Goal: Information Seeking & Learning: Learn about a topic

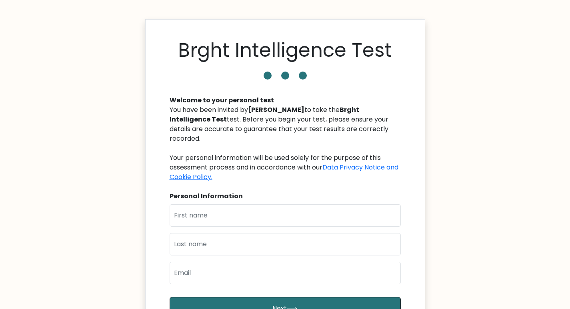
click at [76, 146] on body "Brght Intelligence Test Welcome to your personal test You have been invited by …" at bounding box center [285, 229] width 570 height 459
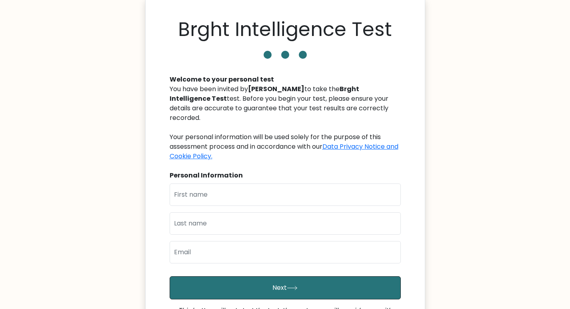
scroll to position [40, 0]
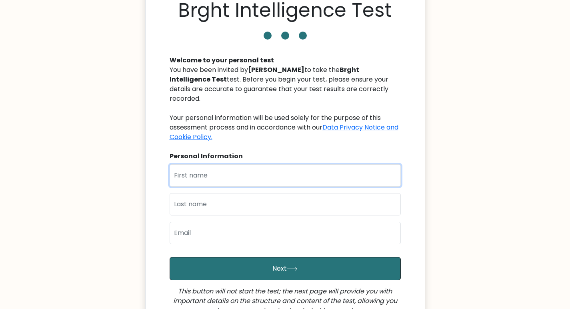
click at [195, 164] on input "text" at bounding box center [285, 175] width 231 height 22
click at [204, 165] on input "text" at bounding box center [285, 175] width 231 height 22
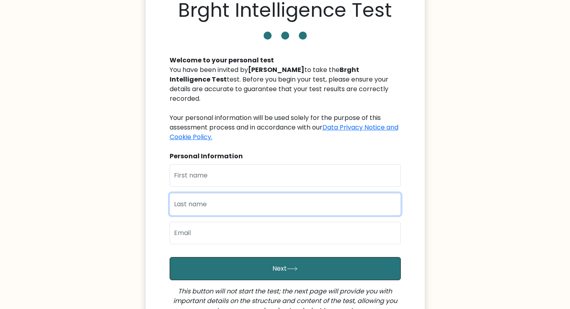
click at [202, 195] on input "text" at bounding box center [285, 204] width 231 height 22
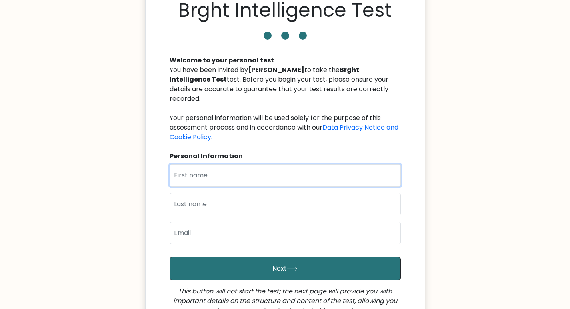
click at [196, 170] on input "text" at bounding box center [285, 175] width 231 height 22
type input "j"
type input "Johar"
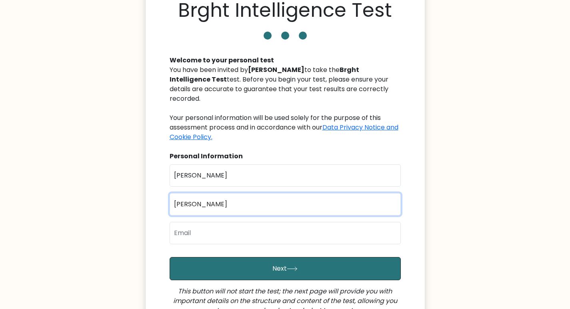
type input "Simeon"
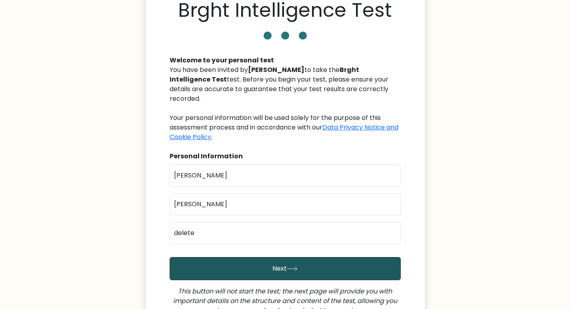
click at [200, 261] on button "Next" at bounding box center [285, 268] width 231 height 23
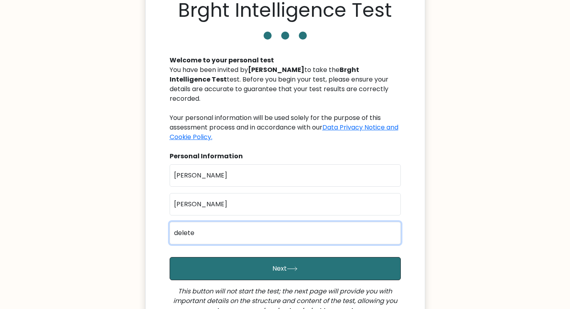
click at [204, 228] on input "delete" at bounding box center [285, 233] width 231 height 22
type input "deleted8877589@gmail.com"
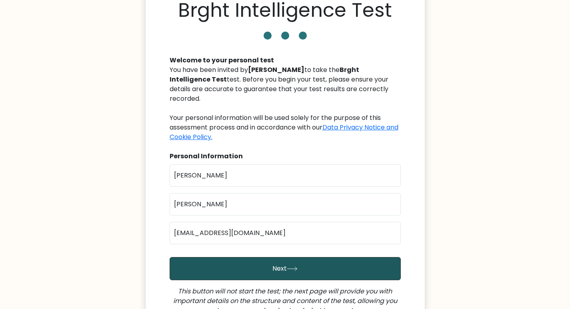
click at [182, 261] on button "Next" at bounding box center [285, 268] width 231 height 23
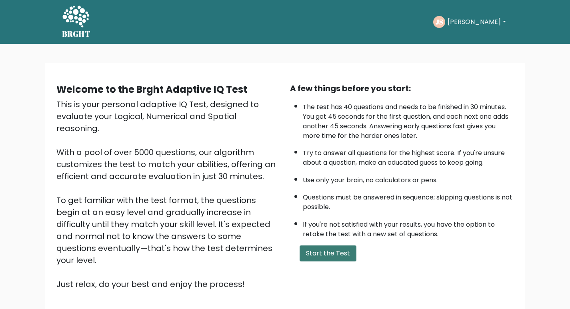
click at [316, 251] on button "Start the Test" at bounding box center [328, 254] width 57 height 16
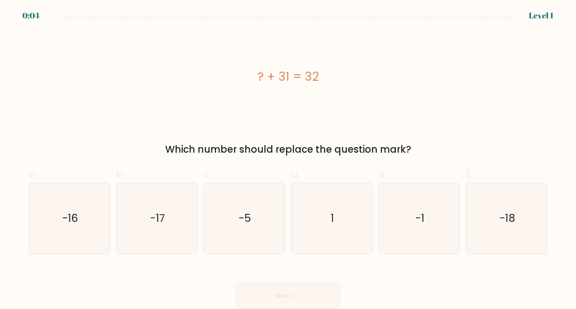
click at [228, 101] on div "? + 31 = 32" at bounding box center [288, 76] width 518 height 93
click at [234, 124] on div "? + 31 = 32 Which number should replace the question mark?" at bounding box center [288, 93] width 528 height 126
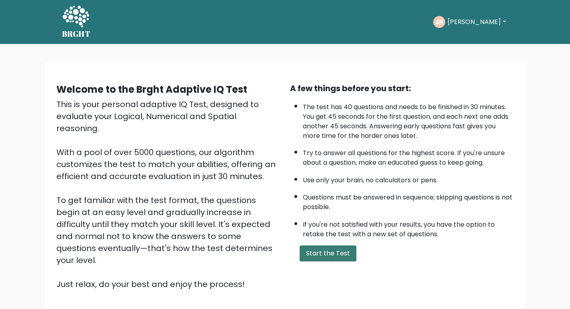
click at [323, 257] on button "Start the Test" at bounding box center [328, 254] width 57 height 16
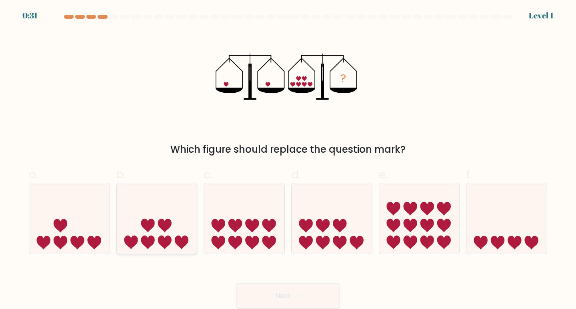
click at [180, 218] on icon at bounding box center [157, 218] width 80 height 66
click at [288, 160] on input "b." at bounding box center [288, 157] width 0 height 5
radio input "true"
click at [292, 294] on icon at bounding box center [295, 296] width 11 height 4
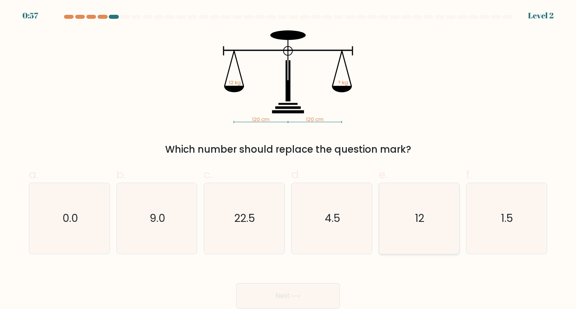
click at [412, 209] on icon "12" at bounding box center [419, 218] width 71 height 71
click at [288, 160] on input "e. 12" at bounding box center [288, 157] width 0 height 5
radio input "true"
click at [301, 289] on button "Next" at bounding box center [288, 296] width 104 height 26
click at [274, 291] on button "Next" at bounding box center [288, 296] width 104 height 26
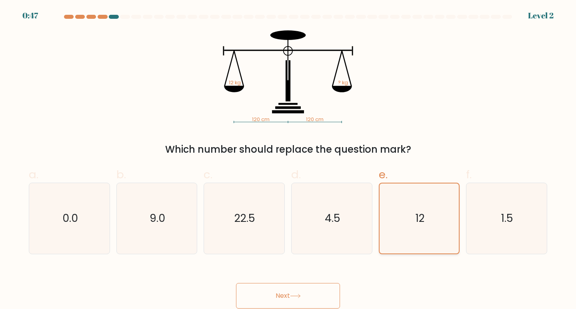
click at [401, 221] on icon "12" at bounding box center [419, 219] width 70 height 70
click at [288, 160] on input "e. 12" at bounding box center [288, 157] width 0 height 5
click at [277, 296] on button "Next" at bounding box center [288, 296] width 104 height 26
click at [299, 295] on icon at bounding box center [295, 296] width 11 height 4
click at [246, 228] on icon "22.5" at bounding box center [244, 218] width 71 height 71
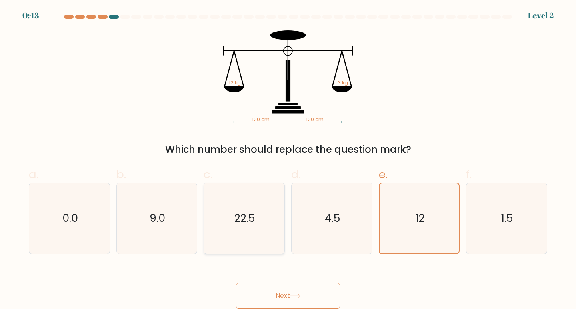
click at [288, 160] on input "c. 22.5" at bounding box center [288, 157] width 0 height 5
radio input "true"
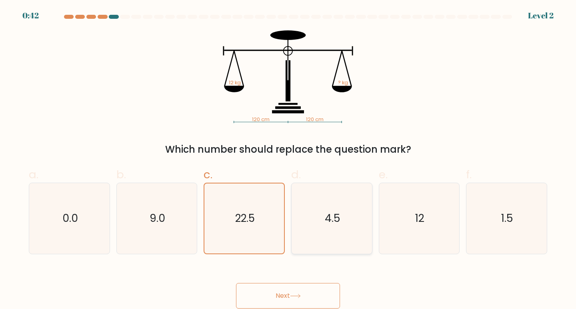
click at [353, 225] on icon "4.5" at bounding box center [331, 218] width 71 height 71
click at [288, 160] on input "d. 4.5" at bounding box center [288, 157] width 0 height 5
radio input "true"
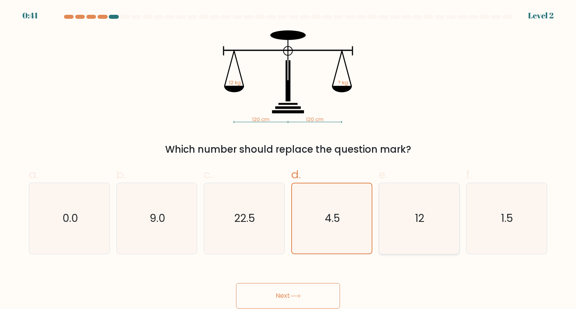
click at [391, 219] on icon "12" at bounding box center [419, 218] width 71 height 71
click at [288, 160] on input "e. 12" at bounding box center [288, 157] width 0 height 5
radio input "true"
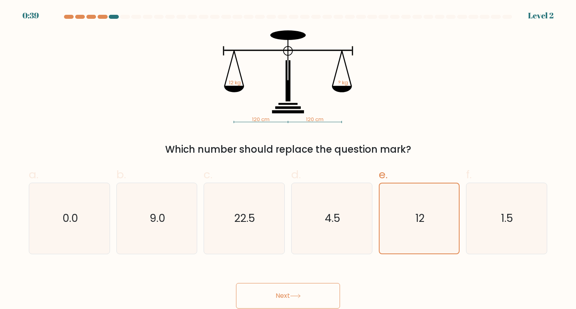
click at [295, 288] on button "Next" at bounding box center [288, 296] width 104 height 26
click at [293, 287] on button "Next" at bounding box center [288, 296] width 104 height 26
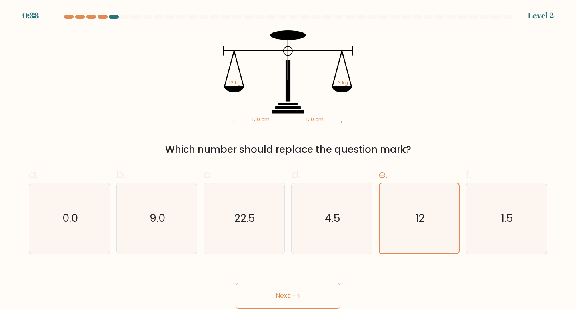
click at [293, 287] on button "Next" at bounding box center [288, 296] width 104 height 26
click at [394, 230] on icon "12" at bounding box center [419, 219] width 70 height 70
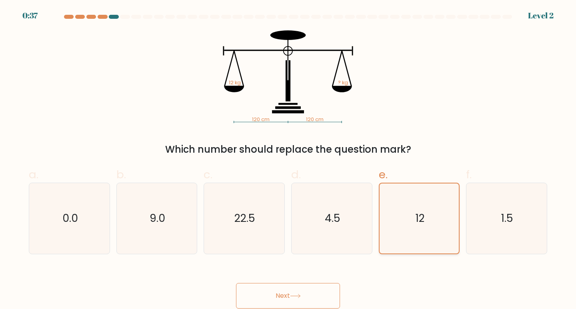
click at [288, 160] on input "e. 12" at bounding box center [288, 157] width 0 height 5
click at [395, 230] on icon "12" at bounding box center [419, 219] width 70 height 70
click at [288, 160] on input "e. 12" at bounding box center [288, 157] width 0 height 5
click at [306, 281] on div "Next" at bounding box center [288, 286] width 528 height 45
click at [303, 290] on button "Next" at bounding box center [288, 296] width 104 height 26
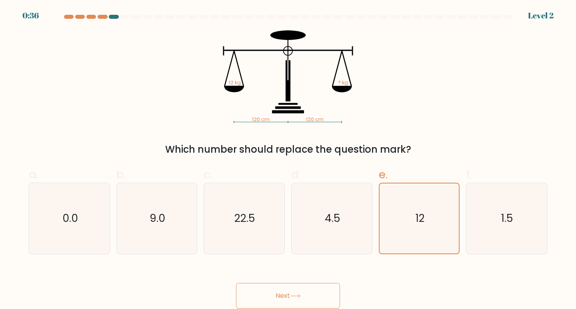
click at [303, 290] on button "Next" at bounding box center [288, 296] width 104 height 26
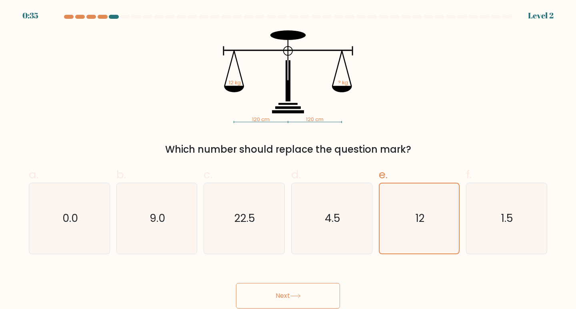
click at [292, 289] on button "Next" at bounding box center [288, 296] width 104 height 26
click at [278, 290] on button "Next" at bounding box center [288, 296] width 104 height 26
click at [332, 82] on icon "120 cm 120 cm 12 kg ? kg" at bounding box center [288, 76] width 240 height 93
click at [264, 290] on button "Next" at bounding box center [288, 296] width 104 height 26
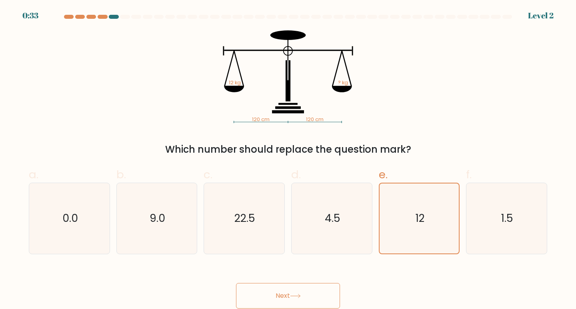
click at [264, 290] on button "Next" at bounding box center [288, 296] width 104 height 26
click at [273, 287] on button "Next" at bounding box center [288, 296] width 104 height 26
click at [385, 233] on icon "12" at bounding box center [419, 219] width 70 height 70
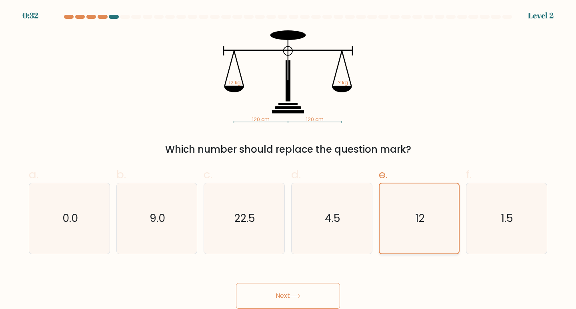
click at [288, 160] on input "e. 12" at bounding box center [288, 157] width 0 height 5
click at [395, 230] on icon "12" at bounding box center [419, 219] width 70 height 70
click at [288, 160] on input "e. 12" at bounding box center [288, 157] width 0 height 5
click at [395, 230] on icon "12" at bounding box center [419, 219] width 70 height 70
click at [288, 160] on input "e. 12" at bounding box center [288, 157] width 0 height 5
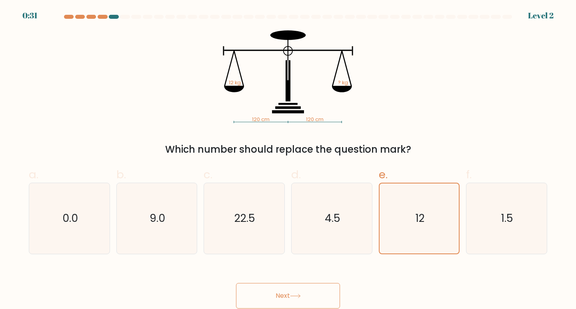
click at [303, 282] on div "Next" at bounding box center [288, 286] width 528 height 45
click at [303, 284] on button "Next" at bounding box center [288, 296] width 104 height 26
click at [288, 292] on button "Next" at bounding box center [288, 296] width 104 height 26
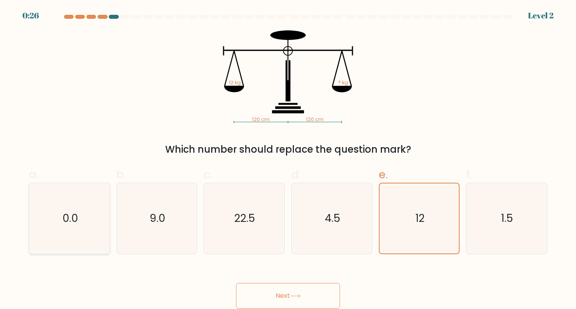
click at [79, 205] on icon "0.0" at bounding box center [69, 218] width 71 height 71
click at [288, 160] on input "a. 0.0" at bounding box center [288, 157] width 0 height 5
radio input "true"
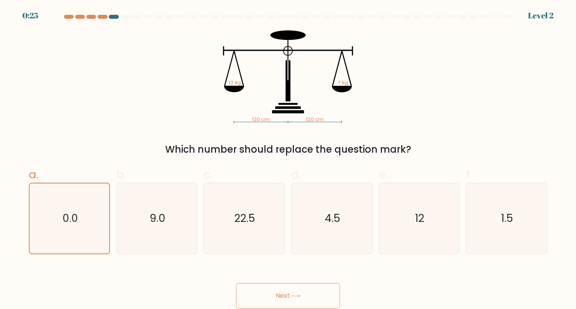
click at [268, 292] on button "Next" at bounding box center [288, 296] width 104 height 26
drag, startPoint x: 335, startPoint y: 224, endPoint x: 346, endPoint y: 225, distance: 10.8
click at [335, 224] on text "4.5" at bounding box center [333, 218] width 16 height 15
click at [288, 160] on input "d. 4.5" at bounding box center [288, 157] width 0 height 5
radio input "true"
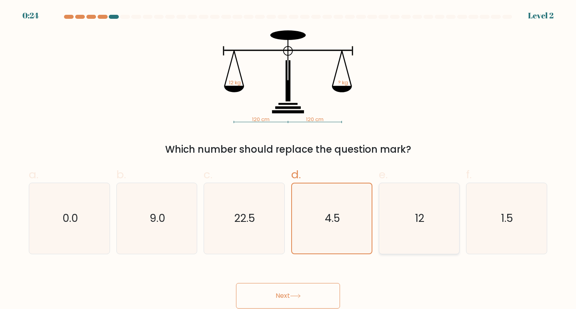
click at [406, 220] on icon "12" at bounding box center [419, 218] width 71 height 71
click at [288, 160] on input "e. 12" at bounding box center [288, 157] width 0 height 5
radio input "true"
click at [407, 212] on icon "12" at bounding box center [419, 218] width 71 height 71
click at [288, 160] on input "e. 12" at bounding box center [288, 157] width 0 height 5
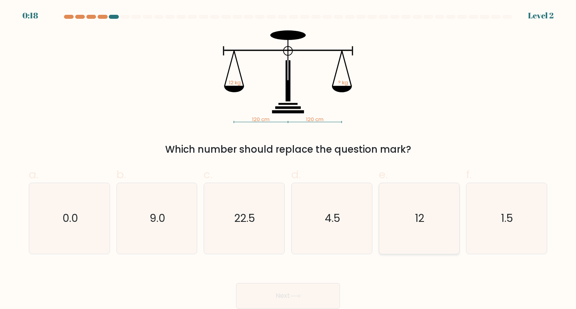
radio input "true"
click at [282, 290] on button "Next" at bounding box center [288, 296] width 104 height 26
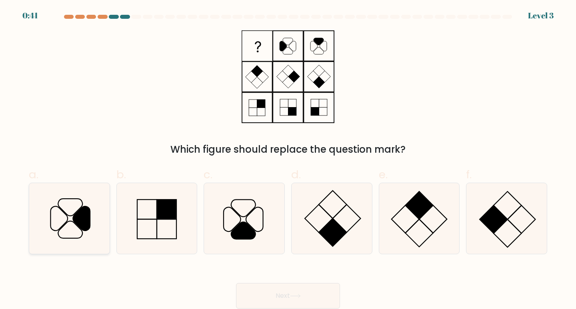
click at [80, 214] on icon at bounding box center [81, 218] width 17 height 24
click at [288, 160] on input "a." at bounding box center [288, 157] width 0 height 5
radio input "true"
click at [281, 291] on button "Next" at bounding box center [288, 296] width 104 height 26
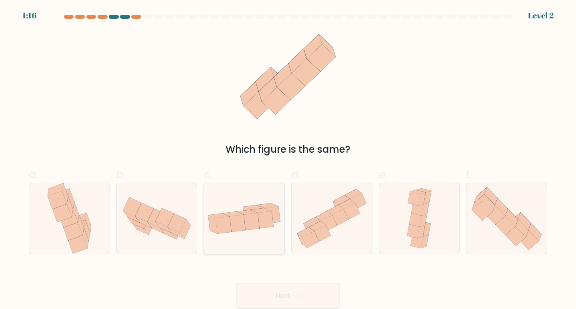
click at [234, 226] on icon at bounding box center [238, 223] width 16 height 17
click at [288, 160] on input "c." at bounding box center [288, 157] width 0 height 5
radio input "true"
click at [271, 296] on button "Next" at bounding box center [288, 296] width 104 height 26
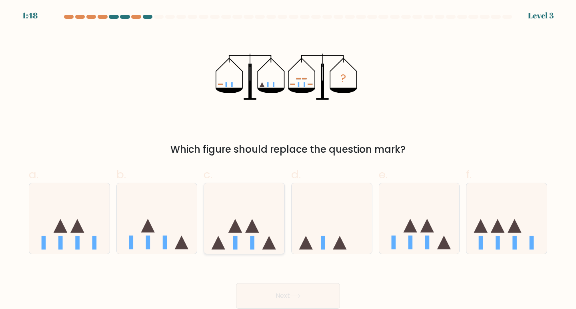
click at [241, 243] on icon at bounding box center [244, 218] width 80 height 66
click at [288, 160] on input "c." at bounding box center [288, 157] width 0 height 5
radio input "true"
click at [297, 294] on icon at bounding box center [295, 296] width 11 height 4
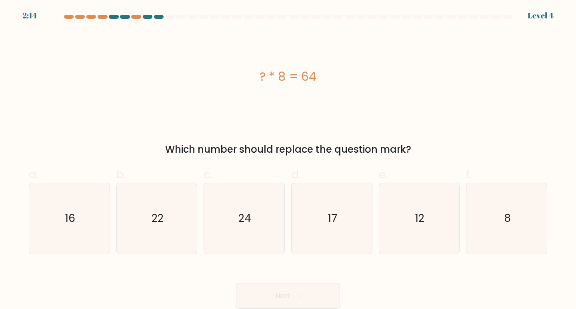
click at [112, 83] on div "? * 8 = 64" at bounding box center [288, 77] width 518 height 18
click at [496, 215] on icon "8" at bounding box center [506, 218] width 71 height 71
click at [288, 160] on input "f. 8" at bounding box center [288, 157] width 0 height 5
radio input "true"
click at [277, 296] on button "Next" at bounding box center [288, 296] width 104 height 26
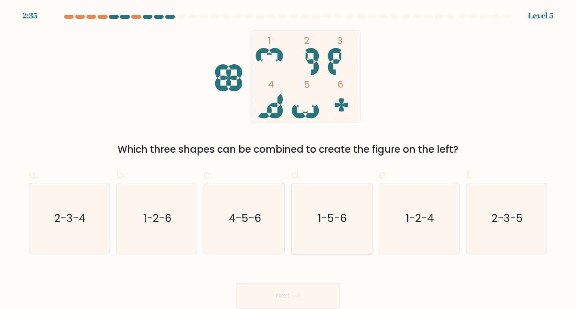
click at [321, 219] on text "1-5-6" at bounding box center [332, 218] width 29 height 15
click at [288, 160] on input "d. 1-5-6" at bounding box center [288, 157] width 0 height 5
radio input "true"
click at [293, 292] on button "Next" at bounding box center [288, 296] width 104 height 26
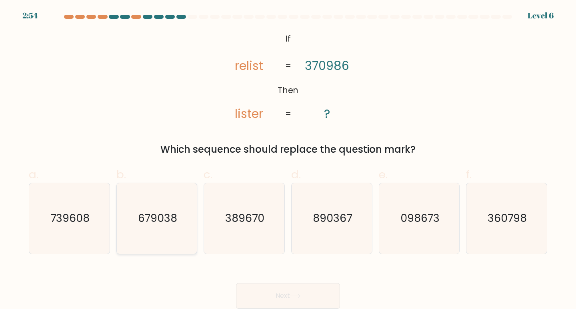
click at [161, 229] on icon "679038" at bounding box center [157, 218] width 71 height 71
click at [288, 160] on input "b. 679038" at bounding box center [288, 157] width 0 height 5
radio input "true"
click at [292, 290] on button "Next" at bounding box center [288, 296] width 104 height 26
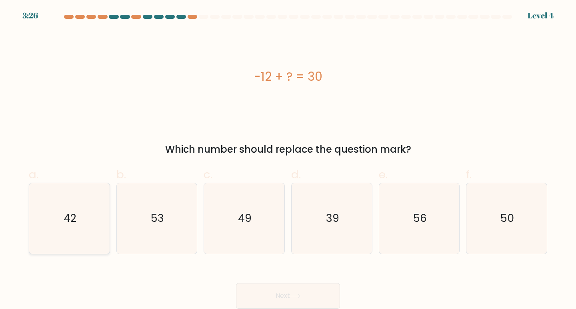
click at [75, 210] on icon "42" at bounding box center [69, 218] width 71 height 71
click at [288, 160] on input "a. 42" at bounding box center [288, 157] width 0 height 5
radio input "true"
click at [290, 293] on button "Next" at bounding box center [288, 296] width 104 height 26
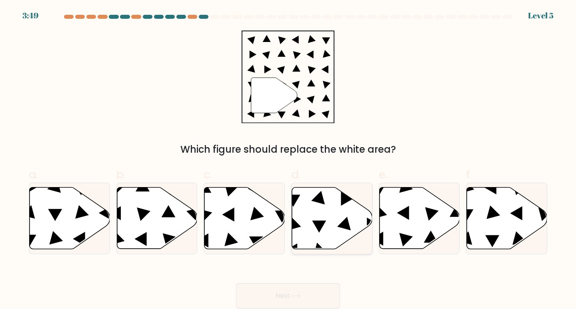
click at [330, 220] on icon at bounding box center [332, 219] width 80 height 62
click at [288, 160] on input "d." at bounding box center [288, 157] width 0 height 5
radio input "true"
click at [294, 297] on icon at bounding box center [295, 296] width 11 height 4
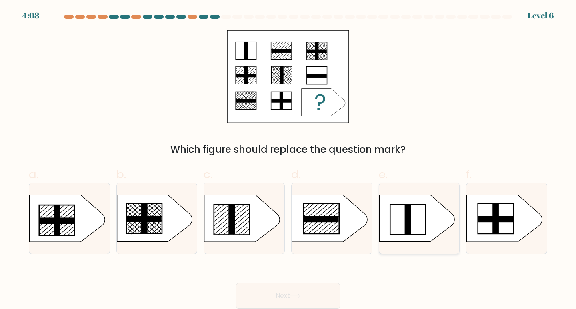
click at [401, 211] on icon at bounding box center [416, 218] width 75 height 47
click at [288, 160] on input "e." at bounding box center [288, 157] width 0 height 5
radio input "true"
click at [302, 288] on button "Next" at bounding box center [288, 296] width 104 height 26
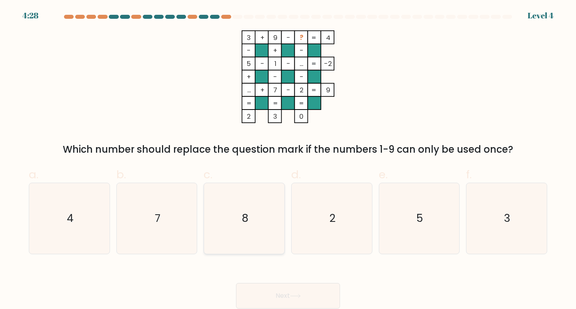
click at [239, 217] on icon "8" at bounding box center [244, 218] width 71 height 71
click at [288, 160] on input "c. 8" at bounding box center [288, 157] width 0 height 5
radio input "true"
click at [280, 284] on button "Next" at bounding box center [288, 296] width 104 height 26
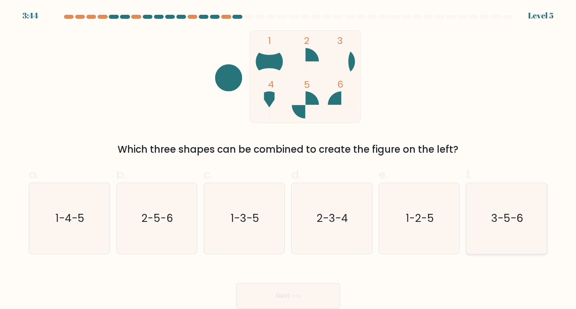
click at [507, 212] on text "3-5-6" at bounding box center [507, 218] width 32 height 15
click at [288, 160] on input "f. 3-5-6" at bounding box center [288, 157] width 0 height 5
radio input "true"
click at [315, 289] on button "Next" at bounding box center [288, 296] width 104 height 26
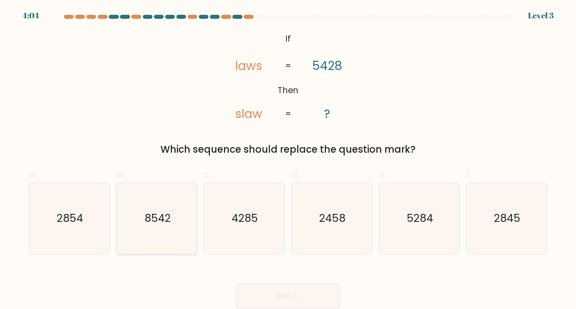
click at [176, 219] on icon "8542" at bounding box center [157, 218] width 71 height 71
click at [288, 160] on input "b. 8542" at bounding box center [288, 157] width 0 height 5
radio input "true"
click at [313, 286] on button "Next" at bounding box center [288, 296] width 104 height 26
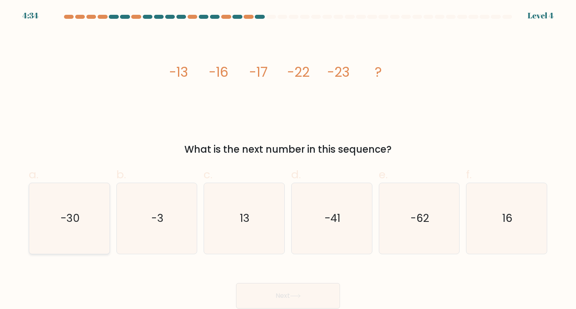
click at [84, 223] on icon "-30" at bounding box center [69, 218] width 71 height 71
click at [288, 160] on input "a. -30" at bounding box center [288, 157] width 0 height 5
radio input "true"
click at [286, 291] on button "Next" at bounding box center [288, 296] width 104 height 26
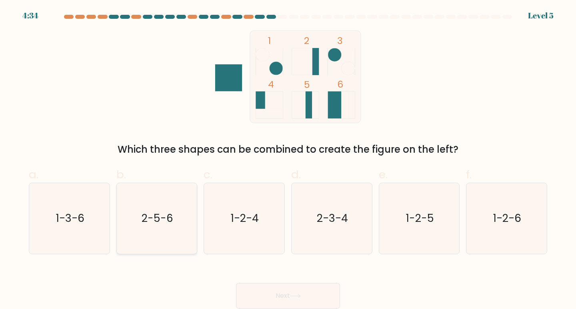
click at [158, 223] on text "2-5-6" at bounding box center [158, 218] width 32 height 15
click at [288, 160] on input "b. 2-5-6" at bounding box center [288, 157] width 0 height 5
radio input "true"
click at [287, 294] on button "Next" at bounding box center [288, 296] width 104 height 26
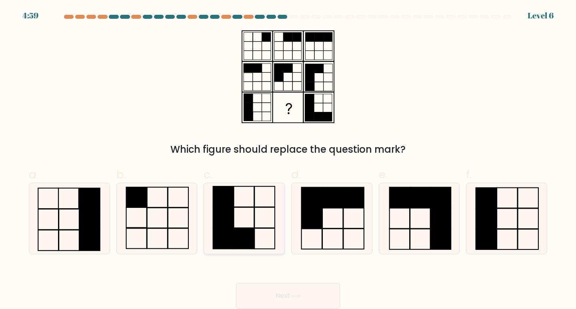
click at [242, 216] on icon at bounding box center [244, 218] width 71 height 71
click at [288, 160] on input "c." at bounding box center [288, 157] width 0 height 5
radio input "true"
click at [296, 294] on icon at bounding box center [295, 296] width 11 height 4
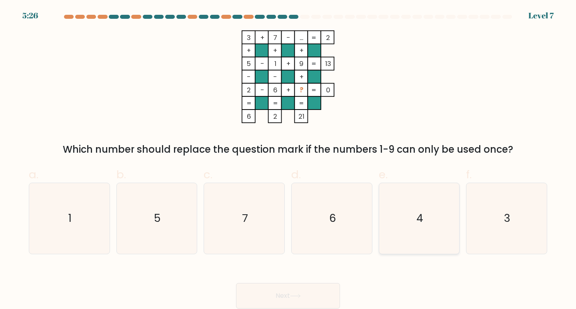
click at [396, 209] on icon "4" at bounding box center [419, 218] width 71 height 71
click at [288, 160] on input "e. 4" at bounding box center [288, 157] width 0 height 5
radio input "true"
click at [288, 287] on button "Next" at bounding box center [288, 296] width 104 height 26
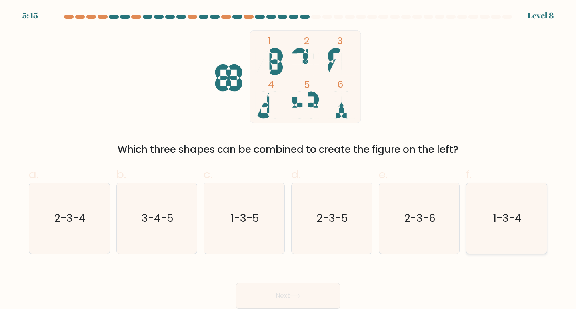
click at [488, 217] on icon "1-3-4" at bounding box center [506, 218] width 71 height 71
click at [288, 160] on input "f. 1-3-4" at bounding box center [288, 157] width 0 height 5
radio input "true"
click at [313, 290] on button "Next" at bounding box center [288, 296] width 104 height 26
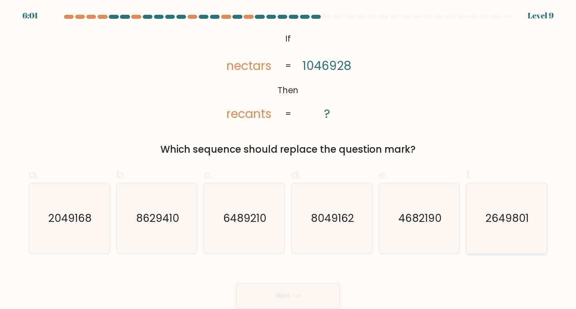
click at [488, 222] on text "2649801" at bounding box center [506, 218] width 43 height 15
click at [288, 160] on input "f. 2649801" at bounding box center [288, 157] width 0 height 5
radio input "true"
click at [60, 222] on text "2049168" at bounding box center [69, 218] width 43 height 15
click at [288, 160] on input "a. 2049168" at bounding box center [288, 157] width 0 height 5
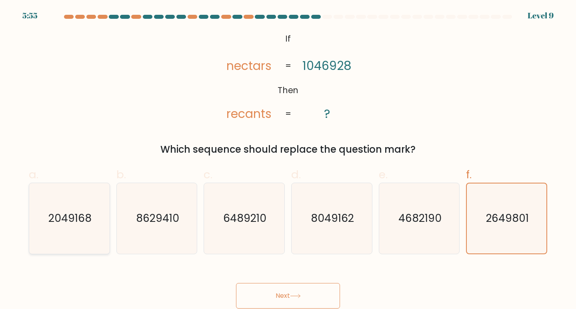
radio input "true"
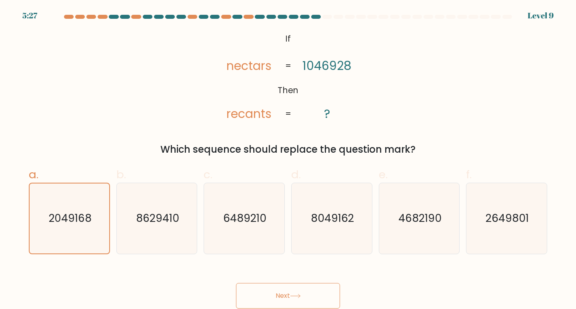
click at [270, 298] on button "Next" at bounding box center [288, 296] width 104 height 26
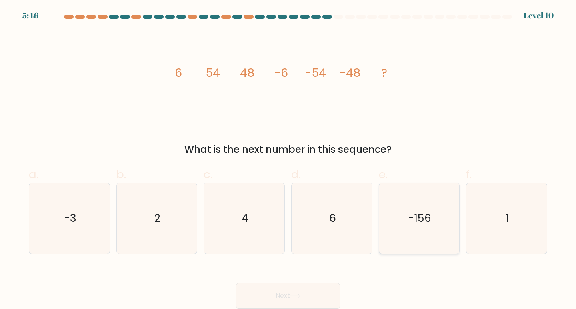
click at [403, 234] on icon "-156" at bounding box center [419, 218] width 71 height 71
click at [288, 160] on input "e. -156" at bounding box center [288, 157] width 0 height 5
radio input "true"
click at [229, 215] on icon "4" at bounding box center [244, 218] width 71 height 71
click at [288, 160] on input "c. 4" at bounding box center [288, 157] width 0 height 5
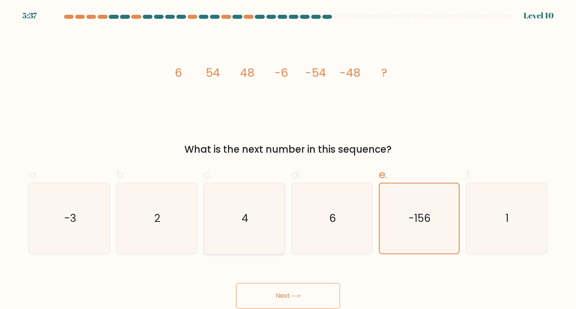
radio input "true"
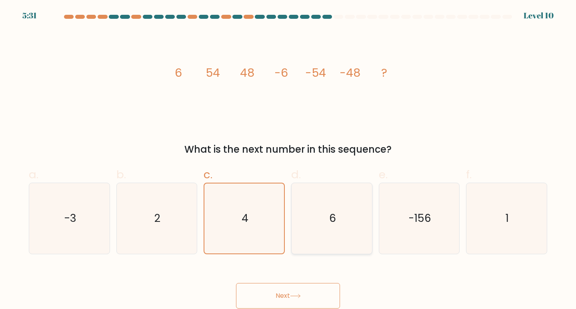
click at [293, 232] on div "6" at bounding box center [331, 219] width 81 height 72
click at [288, 160] on input "d. 6" at bounding box center [288, 157] width 0 height 5
radio input "true"
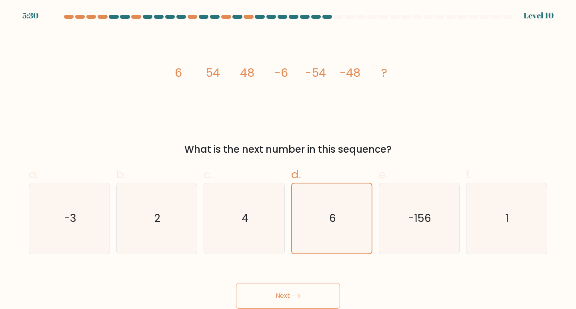
click at [308, 286] on button "Next" at bounding box center [288, 296] width 104 height 26
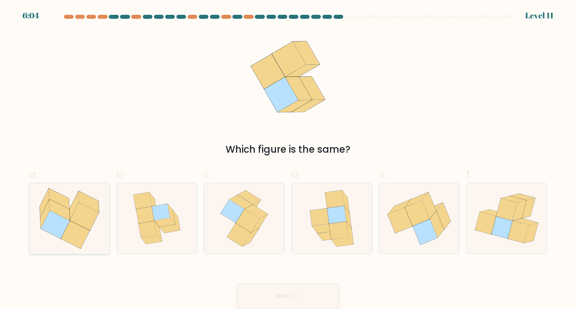
click at [78, 216] on icon at bounding box center [84, 217] width 29 height 28
click at [288, 160] on input "a." at bounding box center [288, 157] width 0 height 5
radio input "true"
click at [306, 294] on button "Next" at bounding box center [288, 296] width 104 height 26
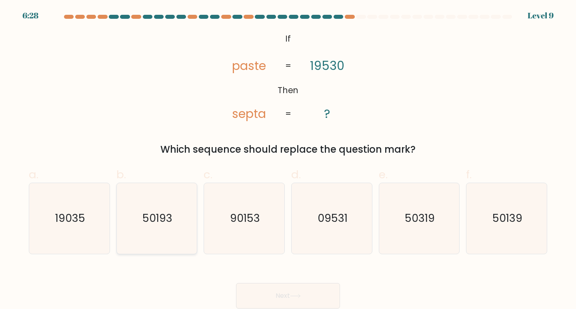
click at [159, 224] on text "50193" at bounding box center [157, 218] width 30 height 15
click at [288, 160] on input "b. 50193" at bounding box center [288, 157] width 0 height 5
radio input "true"
click at [491, 227] on icon "50139" at bounding box center [506, 218] width 71 height 71
click at [288, 160] on input "f. 50139" at bounding box center [288, 157] width 0 height 5
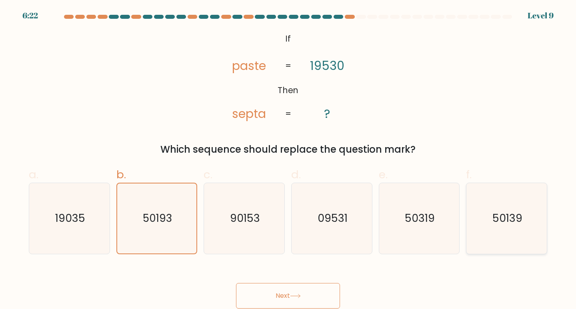
radio input "true"
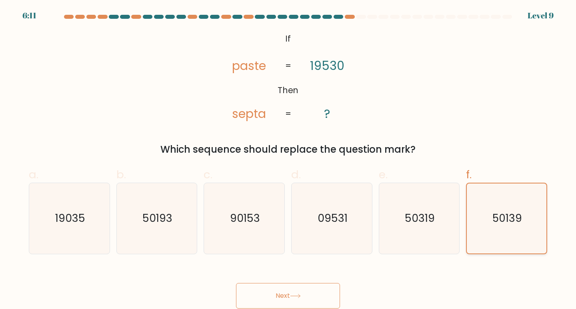
click at [488, 232] on icon "50139" at bounding box center [506, 219] width 70 height 70
click at [288, 160] on input "f. 50139" at bounding box center [288, 157] width 0 height 5
click at [300, 295] on icon at bounding box center [295, 296] width 11 height 4
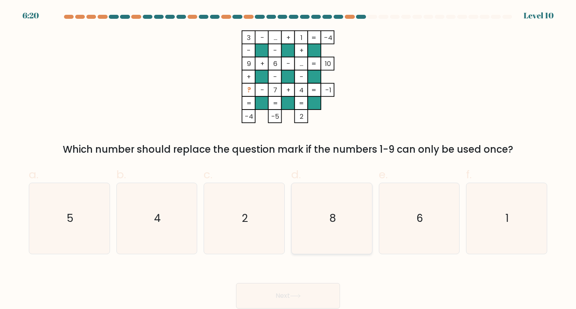
click at [340, 223] on icon "8" at bounding box center [331, 218] width 71 height 71
click at [288, 160] on input "d. 8" at bounding box center [288, 157] width 0 height 5
radio input "true"
click at [175, 220] on icon "4" at bounding box center [157, 218] width 71 height 71
click at [288, 160] on input "b. 4" at bounding box center [288, 157] width 0 height 5
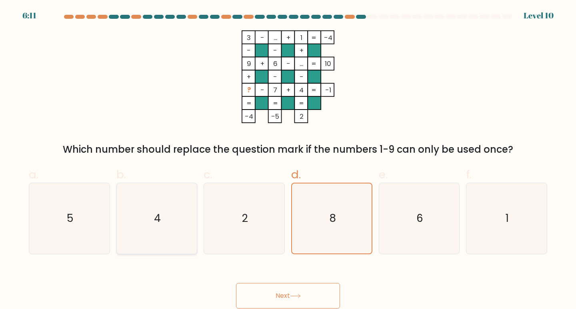
radio input "true"
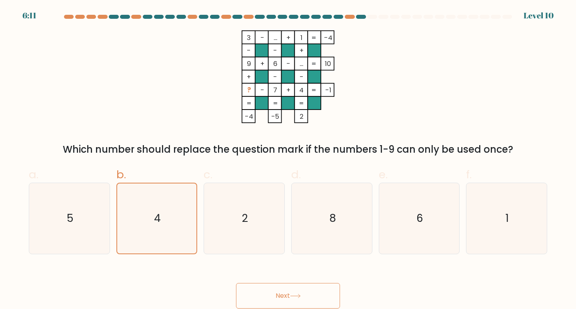
click at [284, 291] on button "Next" at bounding box center [288, 296] width 104 height 26
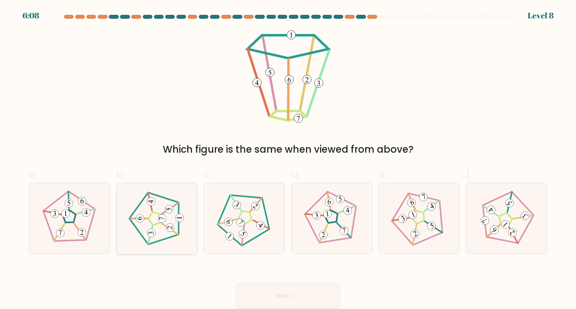
click at [162, 210] on icon at bounding box center [156, 218] width 56 height 56
click at [288, 160] on input "b." at bounding box center [288, 157] width 0 height 5
radio input "true"
click at [293, 294] on icon at bounding box center [295, 296] width 11 height 4
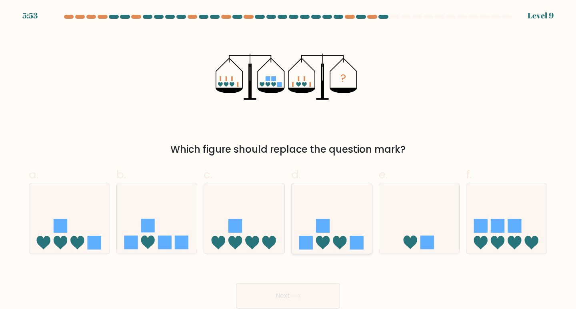
click at [334, 232] on icon at bounding box center [332, 218] width 80 height 66
click at [288, 160] on input "d." at bounding box center [288, 157] width 0 height 5
radio input "true"
click at [316, 278] on div "Next" at bounding box center [288, 286] width 528 height 45
click at [318, 287] on button "Next" at bounding box center [288, 296] width 104 height 26
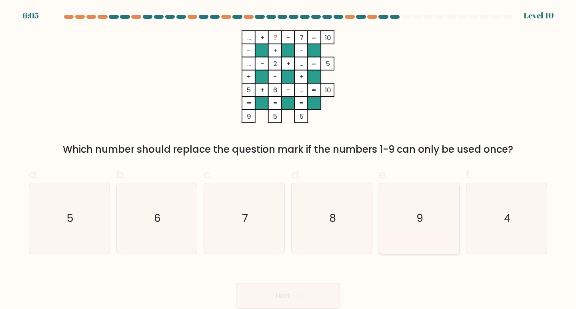
click at [405, 214] on icon "9" at bounding box center [419, 218] width 71 height 71
click at [288, 160] on input "e. 9" at bounding box center [288, 157] width 0 height 5
radio input "true"
click at [319, 280] on div "Next" at bounding box center [288, 286] width 528 height 45
click at [320, 283] on button "Next" at bounding box center [288, 296] width 104 height 26
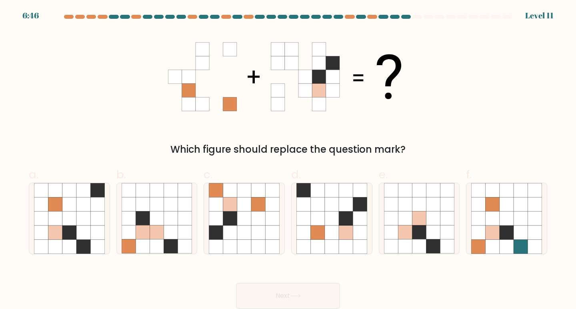
click at [128, 95] on div "Which figure should replace the question mark?" at bounding box center [288, 93] width 528 height 126
click at [417, 202] on icon at bounding box center [419, 205] width 14 height 14
click at [288, 160] on input "e." at bounding box center [288, 157] width 0 height 5
radio input "true"
click at [345, 227] on icon at bounding box center [346, 233] width 14 height 14
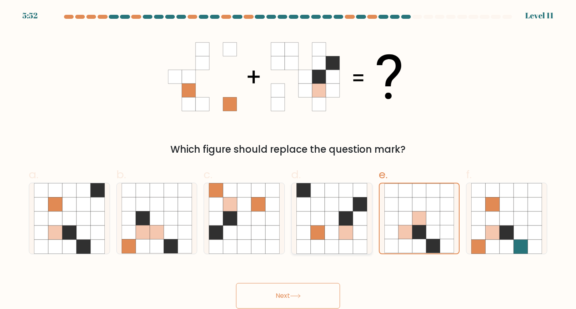
click at [288, 160] on input "d." at bounding box center [288, 157] width 0 height 5
radio input "true"
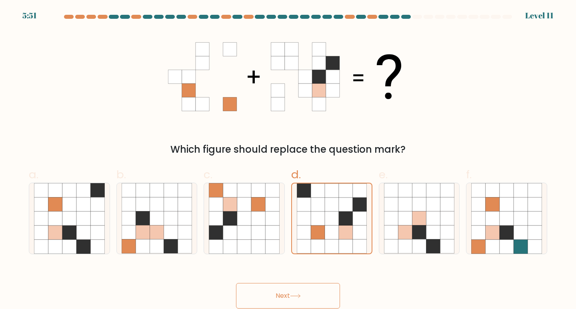
click at [329, 293] on button "Next" at bounding box center [288, 296] width 104 height 26
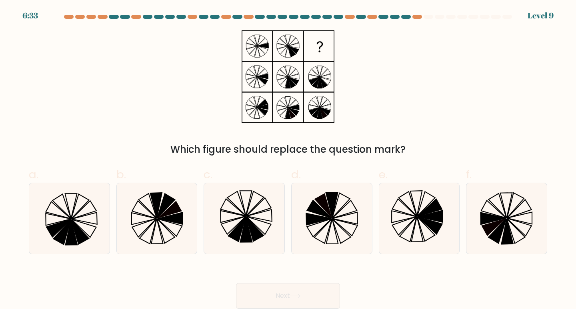
click at [192, 101] on div "Which figure should replace the question mark?" at bounding box center [288, 93] width 528 height 126
click at [416, 217] on icon at bounding box center [404, 208] width 24 height 18
click at [288, 160] on input "e." at bounding box center [288, 157] width 0 height 5
radio input "true"
click at [301, 291] on button "Next" at bounding box center [288, 296] width 104 height 26
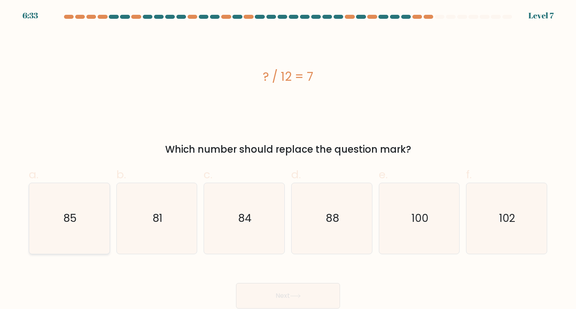
click at [77, 230] on icon "85" at bounding box center [69, 218] width 71 height 71
click at [288, 160] on input "a. 85" at bounding box center [288, 157] width 0 height 5
radio input "true"
click at [267, 284] on button "Next" at bounding box center [288, 296] width 104 height 26
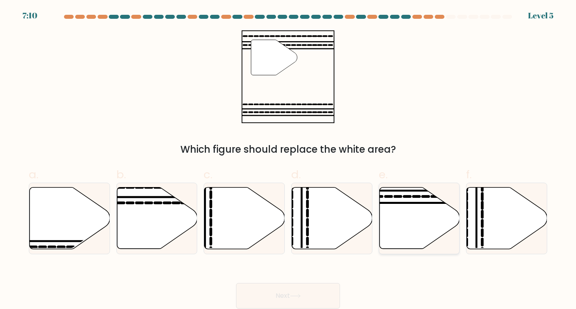
click at [420, 213] on icon at bounding box center [419, 219] width 80 height 62
click at [288, 160] on input "e." at bounding box center [288, 157] width 0 height 5
radio input "true"
click at [284, 294] on button "Next" at bounding box center [288, 296] width 104 height 26
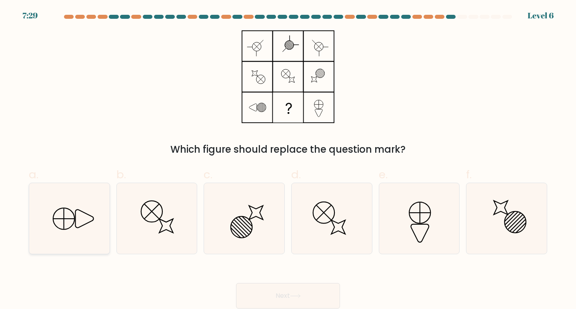
click at [76, 226] on icon at bounding box center [84, 219] width 18 height 18
click at [288, 160] on input "a." at bounding box center [288, 157] width 0 height 5
radio input "true"
click at [310, 295] on button "Next" at bounding box center [288, 296] width 104 height 26
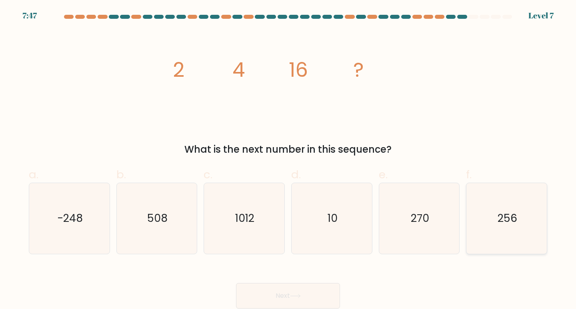
click at [500, 226] on text "256" at bounding box center [507, 218] width 20 height 15
click at [288, 160] on input "f. 256" at bounding box center [288, 157] width 0 height 5
radio input "true"
click at [288, 287] on button "Next" at bounding box center [288, 296] width 104 height 26
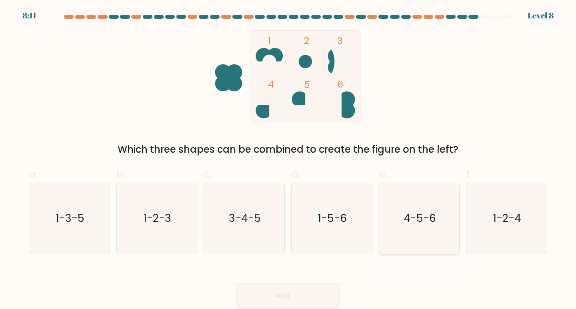
click at [417, 212] on text "4-5-6" at bounding box center [419, 218] width 32 height 15
click at [288, 160] on input "e. 4-5-6" at bounding box center [288, 157] width 0 height 5
radio input "true"
click at [327, 290] on button "Next" at bounding box center [288, 296] width 104 height 26
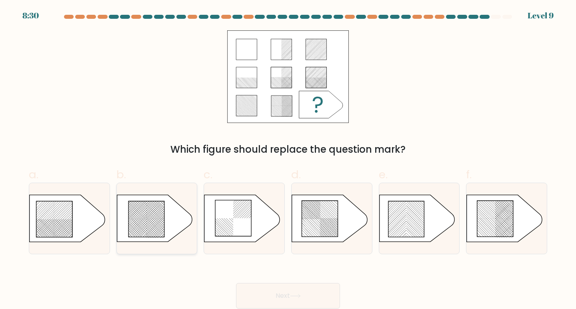
click at [130, 222] on icon at bounding box center [146, 219] width 36 height 36
click at [288, 160] on input "b." at bounding box center [288, 157] width 0 height 5
radio input "true"
click at [74, 222] on icon at bounding box center [67, 218] width 75 height 47
click at [288, 160] on input "a." at bounding box center [288, 157] width 0 height 5
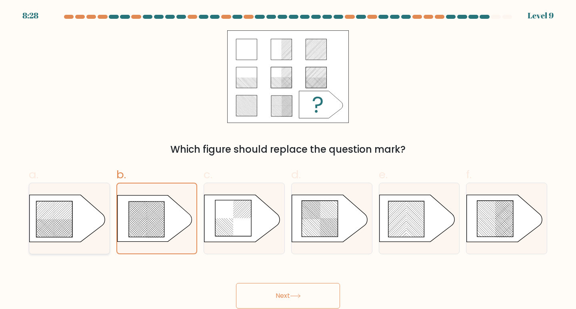
radio input "true"
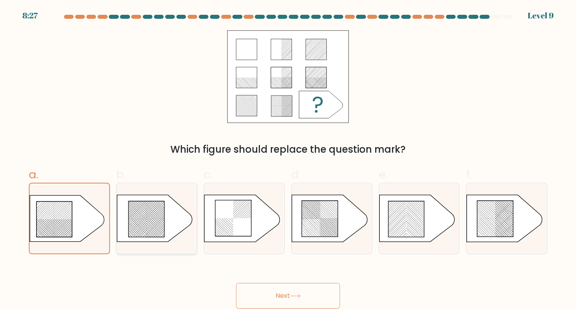
click at [128, 222] on rect at bounding box center [117, 232] width 317 height 317
click at [288, 160] on input "b." at bounding box center [288, 157] width 0 height 5
radio input "true"
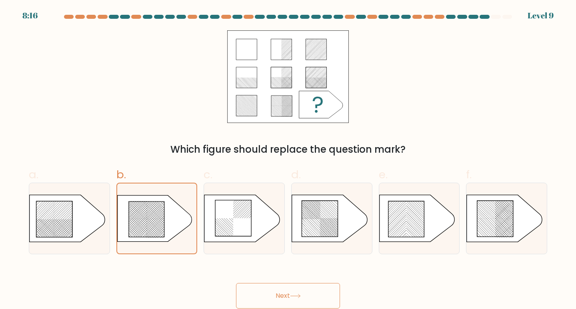
click at [305, 291] on button "Next" at bounding box center [288, 296] width 104 height 26
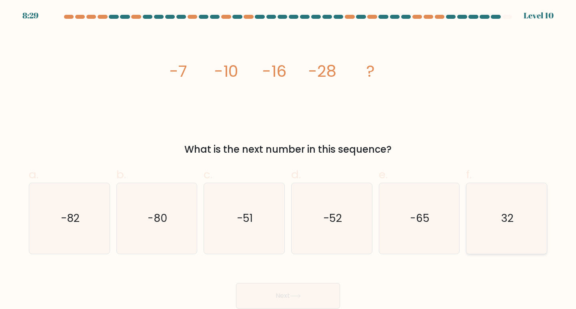
click at [512, 219] on text "32" at bounding box center [507, 218] width 12 height 15
click at [288, 160] on input "f. 32" at bounding box center [288, 157] width 0 height 5
radio input "true"
click at [306, 284] on button "Next" at bounding box center [288, 296] width 104 height 26
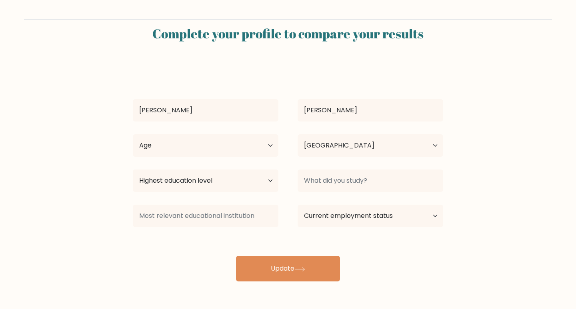
select select "PH"
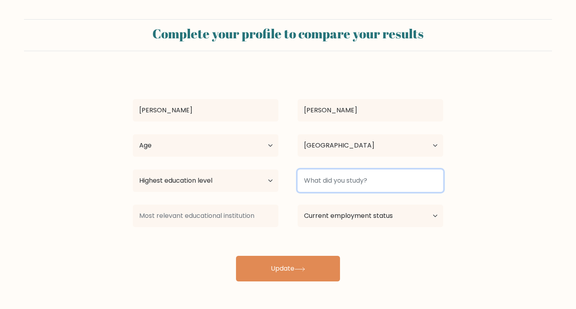
click at [307, 179] on input at bounding box center [371, 181] width 146 height 22
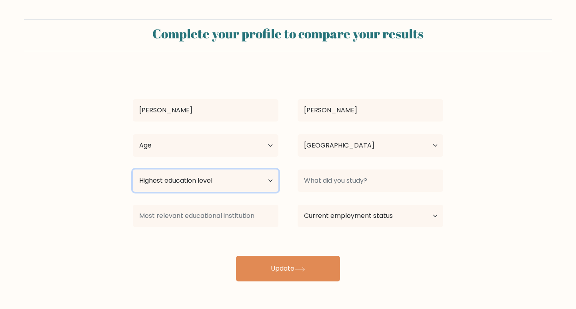
click at [269, 184] on select "Highest education level No schooling Primary Lower Secondary Upper Secondary Oc…" at bounding box center [206, 181] width 146 height 22
select select "bachelors_degree"
click at [133, 170] on select "Highest education level No schooling Primary Lower Secondary Upper Secondary Oc…" at bounding box center [206, 181] width 146 height 22
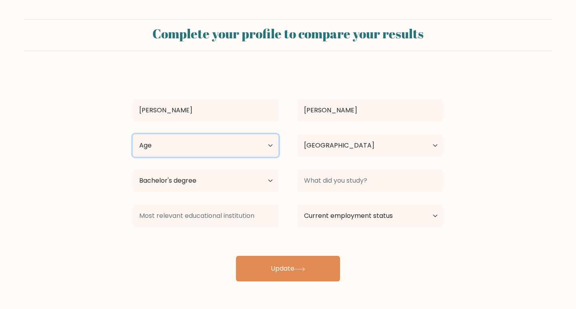
click at [255, 146] on select "Age Under 18 years old 18-24 years old 25-34 years old 35-44 years old 45-54 ye…" at bounding box center [206, 145] width 146 height 22
select select "18_24"
click at [133, 134] on select "Age Under 18 years old 18-24 years old 25-34 years old 35-44 years old 45-54 ye…" at bounding box center [206, 145] width 146 height 22
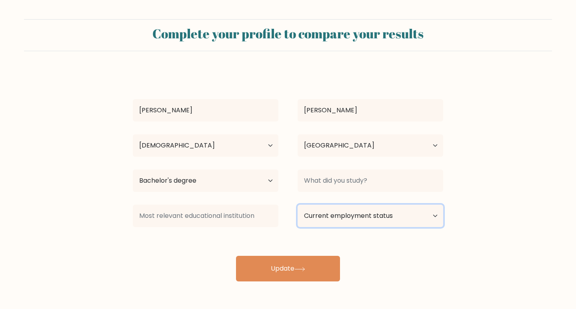
click at [336, 219] on select "Current employment status Employed Student Retired Other / prefer not to answer" at bounding box center [371, 216] width 146 height 22
select select "other"
click at [298, 205] on select "Current employment status Employed Student Retired Other / prefer not to answer" at bounding box center [371, 216] width 146 height 22
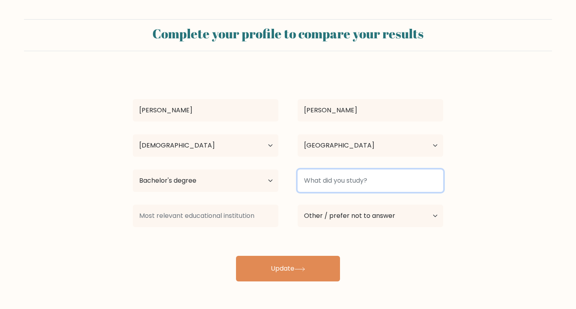
click at [346, 186] on input at bounding box center [371, 181] width 146 height 22
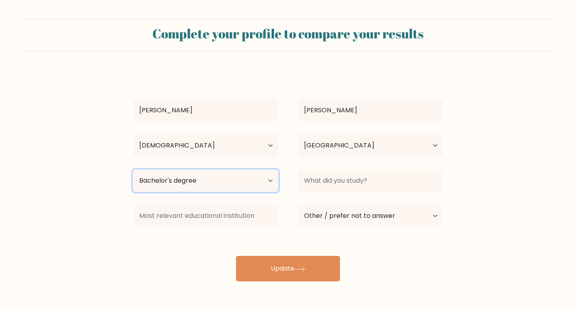
click at [254, 174] on select "Highest education level No schooling Primary Lower Secondary Upper Secondary Oc…" at bounding box center [206, 181] width 146 height 22
select select "no_schooling"
click at [133, 170] on select "Highest education level No schooling Primary Lower Secondary Upper Secondary Oc…" at bounding box center [206, 181] width 146 height 22
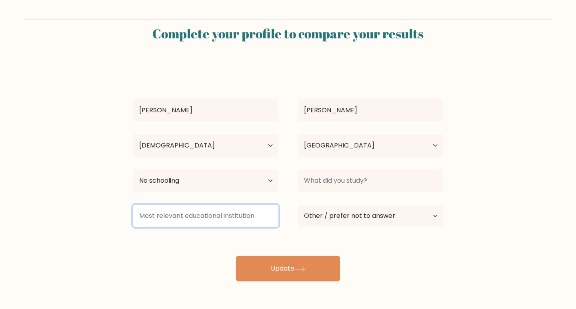
click at [196, 218] on input at bounding box center [206, 216] width 146 height 22
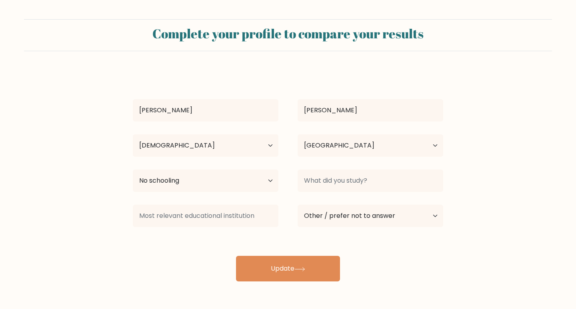
click at [214, 246] on div "Johar Simeon Age Under 18 years old 18-24 years old 25-34 years old 35-44 years…" at bounding box center [288, 175] width 320 height 211
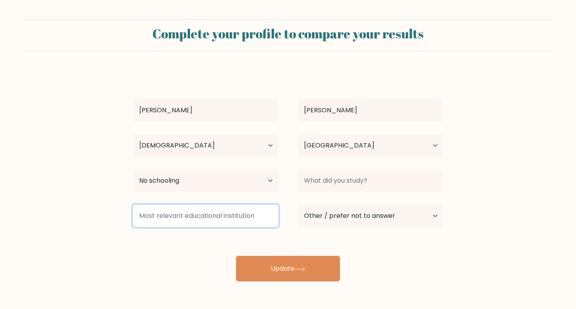
click at [203, 225] on input at bounding box center [206, 216] width 146 height 22
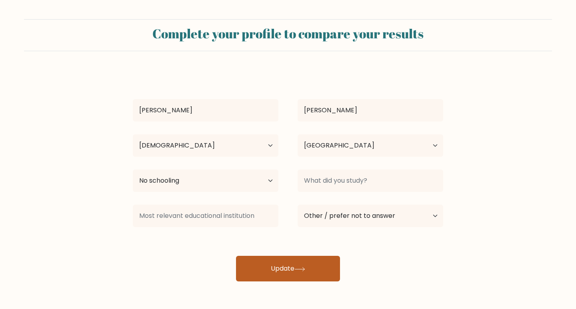
click at [264, 271] on button "Update" at bounding box center [288, 269] width 104 height 26
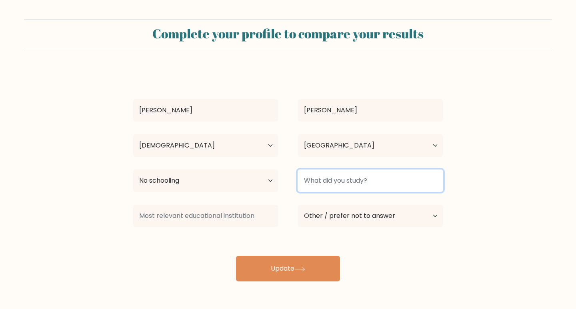
click at [319, 175] on input at bounding box center [371, 181] width 146 height 22
click at [323, 180] on input at bounding box center [371, 181] width 146 height 22
click at [324, 182] on input at bounding box center [371, 181] width 146 height 22
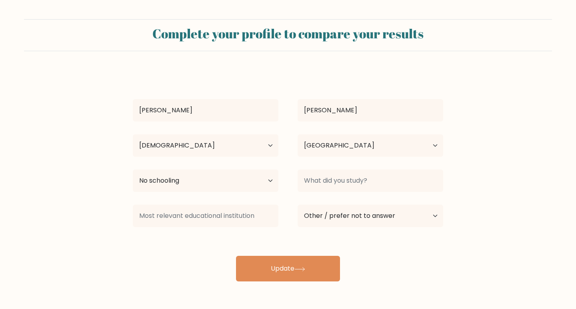
click at [206, 67] on form "Complete your profile to compare your results Johar Simeon Age Under 18 years o…" at bounding box center [288, 150] width 576 height 262
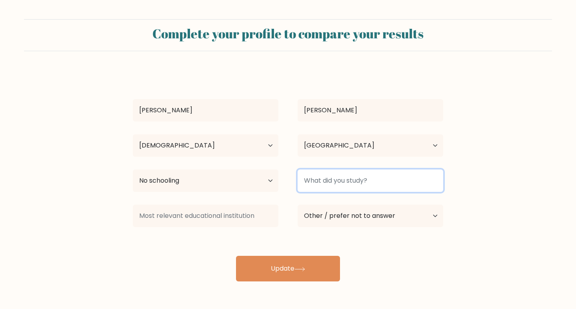
click at [347, 184] on input at bounding box center [371, 181] width 146 height 22
click at [338, 178] on input at bounding box center [371, 181] width 146 height 22
type input "BSBA"
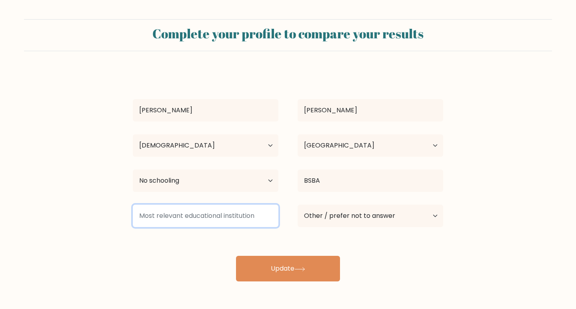
click at [222, 212] on input at bounding box center [206, 216] width 146 height 22
click at [196, 221] on input at bounding box center [206, 216] width 146 height 22
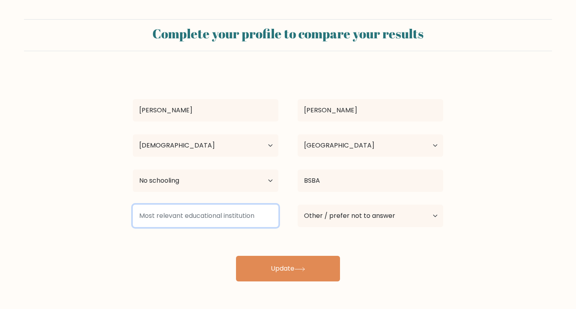
click at [196, 221] on input at bounding box center [206, 216] width 146 height 22
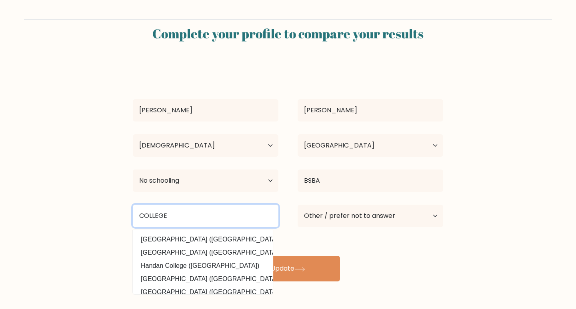
scroll to position [72, 0]
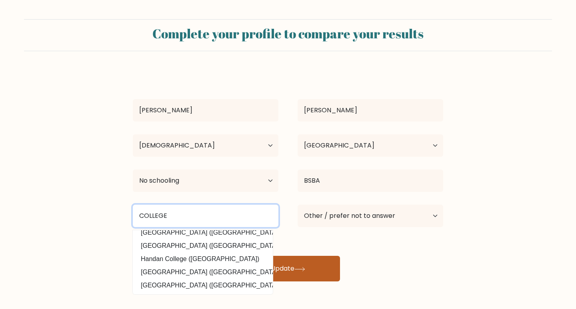
type input "COLLEGE"
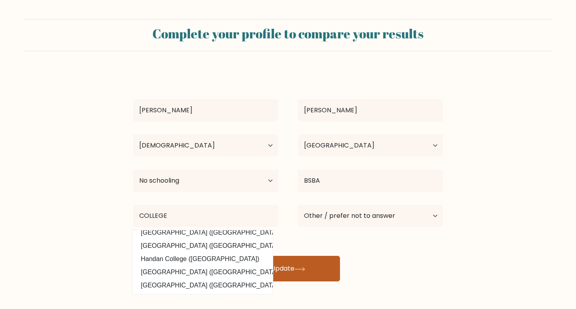
click at [280, 269] on button "Update" at bounding box center [288, 269] width 104 height 26
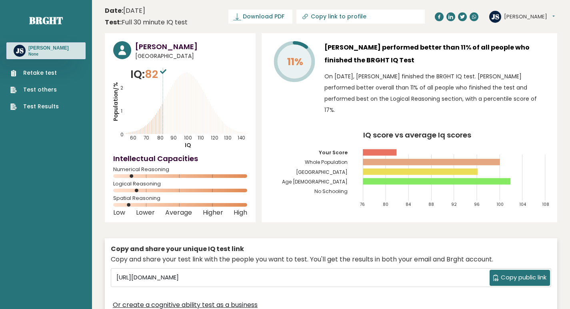
click at [383, 149] on rect at bounding box center [380, 152] width 34 height 6
drag, startPoint x: 372, startPoint y: 152, endPoint x: 414, endPoint y: 154, distance: 42.4
click at [414, 159] on rect at bounding box center [431, 162] width 137 height 6
drag, startPoint x: 159, startPoint y: 76, endPoint x: 152, endPoint y: 81, distance: 8.7
click at [148, 78] on span "82" at bounding box center [157, 74] width 24 height 15
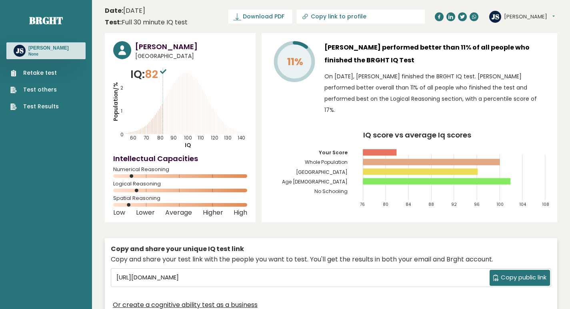
click at [178, 82] on icon "Population/% IQ 0 1 2 60 70 80 90 100 110 120 130 140" at bounding box center [180, 107] width 134 height 83
click at [162, 105] on icon "Population/% IQ 0 1 2 60 70 80 90 100 110 120 130 140" at bounding box center [180, 107] width 134 height 83
click at [301, 46] on icon at bounding box center [295, 62] width 38 height 38
click at [379, 159] on rect at bounding box center [431, 162] width 137 height 6
drag, startPoint x: 383, startPoint y: 141, endPoint x: 373, endPoint y: 144, distance: 10.1
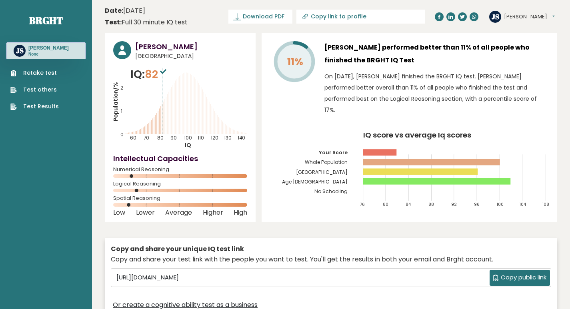
click at [373, 149] on rect at bounding box center [380, 152] width 34 height 6
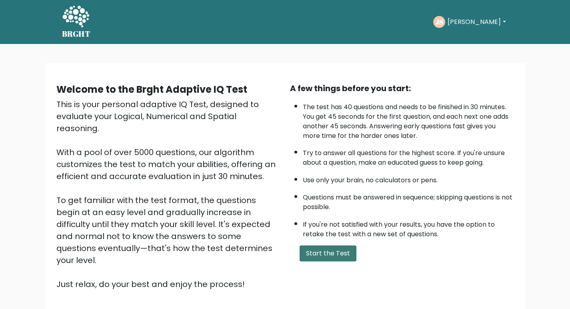
click at [313, 257] on button "Start the Test" at bounding box center [328, 254] width 57 height 16
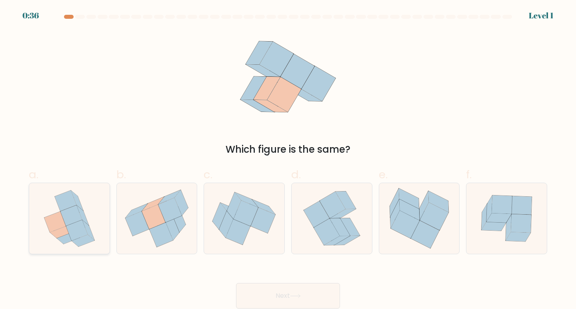
click at [76, 240] on icon at bounding box center [83, 241] width 23 height 12
click at [288, 160] on input "a." at bounding box center [288, 157] width 0 height 5
radio input "true"
click at [260, 291] on button "Next" at bounding box center [288, 296] width 104 height 26
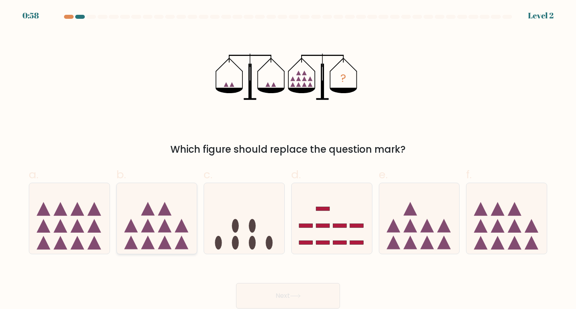
click at [166, 236] on icon at bounding box center [157, 218] width 80 height 66
click at [288, 160] on input "b." at bounding box center [288, 157] width 0 height 5
radio input "true"
click at [254, 290] on button "Next" at bounding box center [288, 296] width 104 height 26
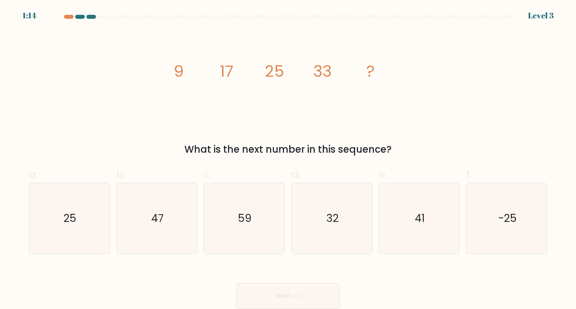
drag, startPoint x: 396, startPoint y: 148, endPoint x: 422, endPoint y: 141, distance: 27.3
click at [422, 141] on div "image/svg+xml 9 17 25 33 ? What is the next number in this sequence?" at bounding box center [288, 93] width 528 height 126
click at [405, 146] on div "What is the next number in this sequence?" at bounding box center [288, 149] width 509 height 14
drag, startPoint x: 169, startPoint y: 148, endPoint x: 145, endPoint y: 142, distance: 24.5
click at [145, 142] on div "What is the next number in this sequence?" at bounding box center [288, 149] width 509 height 14
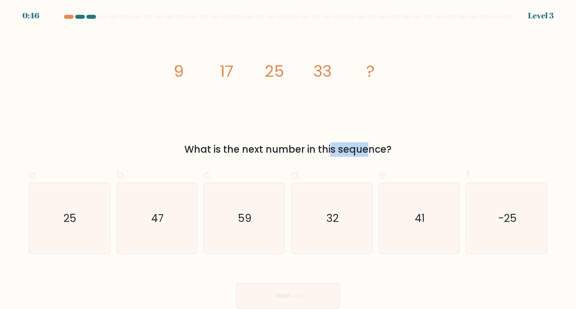
drag, startPoint x: 304, startPoint y: 148, endPoint x: 264, endPoint y: 150, distance: 40.0
click at [264, 150] on div "What is the next number in this sequence?" at bounding box center [288, 149] width 509 height 14
click at [256, 138] on div "image/svg+xml 9 17 25 33 ? What is the next number in this sequence?" at bounding box center [288, 93] width 528 height 126
click at [414, 229] on icon "41" at bounding box center [419, 218] width 71 height 71
click at [288, 160] on input "e. 41" at bounding box center [288, 157] width 0 height 5
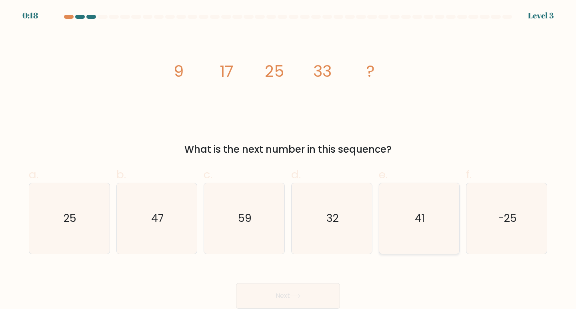
radio input "true"
click at [287, 289] on button "Next" at bounding box center [288, 296] width 104 height 26
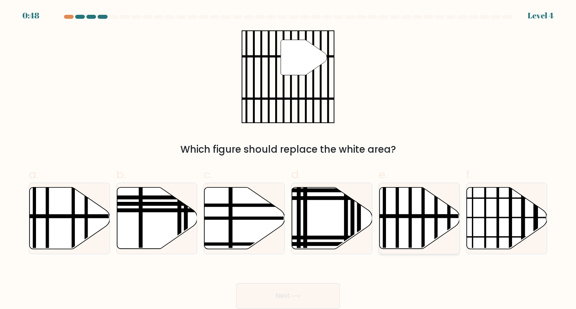
click at [427, 226] on icon at bounding box center [419, 219] width 80 height 62
click at [288, 160] on input "e." at bounding box center [288, 157] width 0 height 5
radio input "true"
click at [302, 284] on button "Next" at bounding box center [288, 296] width 104 height 26
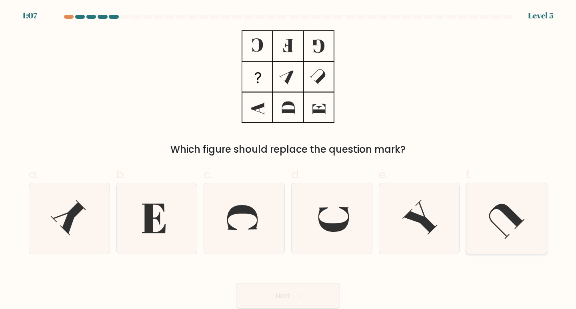
click at [497, 214] on icon at bounding box center [506, 218] width 71 height 71
click at [288, 160] on input "f." at bounding box center [288, 157] width 0 height 5
radio input "true"
click at [419, 212] on icon at bounding box center [419, 218] width 71 height 71
click at [288, 160] on input "e." at bounding box center [288, 157] width 0 height 5
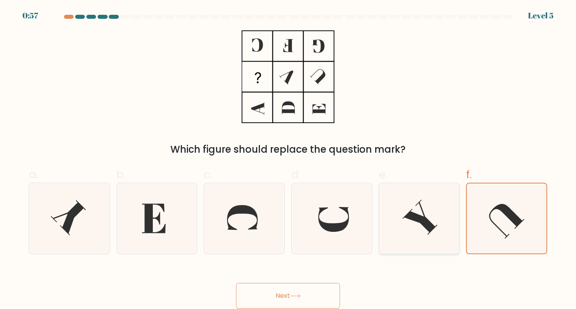
radio input "true"
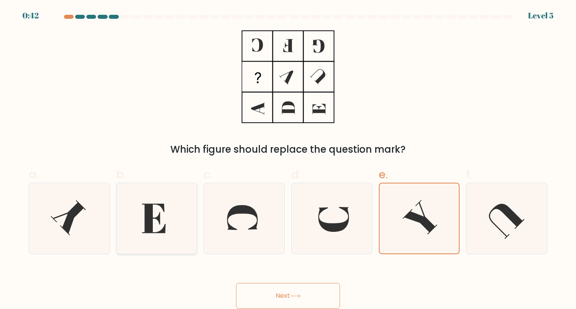
click at [175, 228] on icon at bounding box center [157, 218] width 71 height 71
click at [288, 160] on input "b." at bounding box center [288, 157] width 0 height 5
radio input "true"
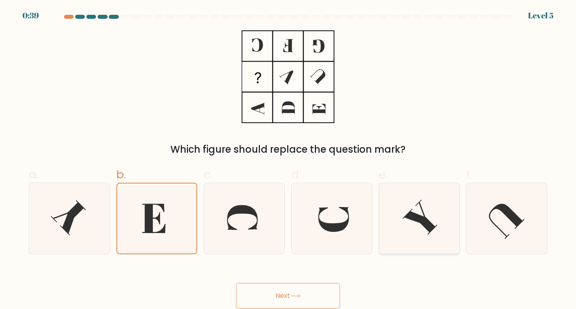
click at [412, 230] on icon at bounding box center [419, 218] width 71 height 71
click at [288, 160] on input "e." at bounding box center [288, 157] width 0 height 5
radio input "true"
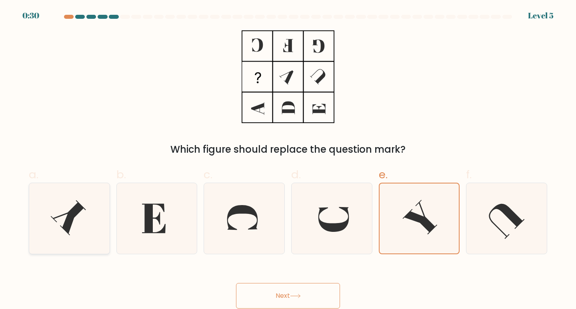
click at [84, 220] on icon at bounding box center [69, 218] width 71 height 71
click at [288, 160] on input "a." at bounding box center [288, 157] width 0 height 5
radio input "true"
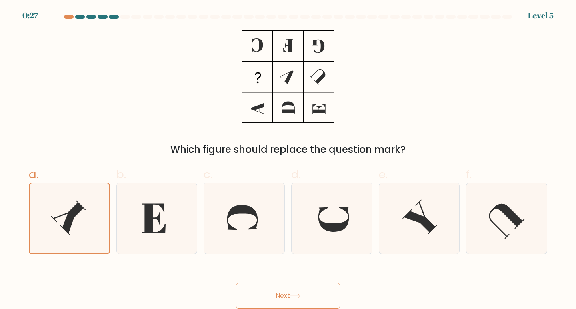
click at [301, 296] on icon at bounding box center [295, 296] width 11 height 4
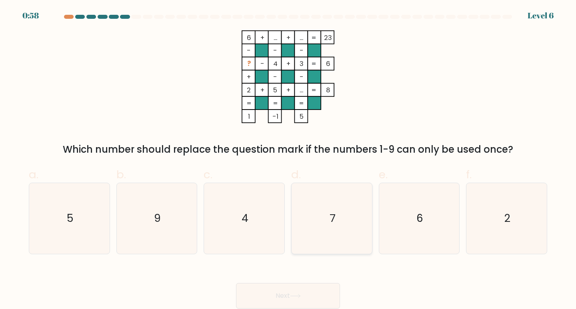
click at [308, 208] on icon "7" at bounding box center [331, 218] width 71 height 71
click at [288, 160] on input "d. 7" at bounding box center [288, 157] width 0 height 5
radio input "true"
click at [272, 291] on button "Next" at bounding box center [288, 296] width 104 height 26
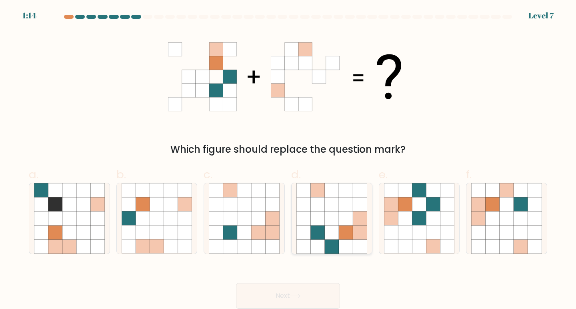
click at [339, 233] on icon at bounding box center [346, 233] width 14 height 14
click at [288, 160] on input "d." at bounding box center [288, 157] width 0 height 5
radio input "true"
click at [314, 291] on button "Next" at bounding box center [288, 296] width 104 height 26
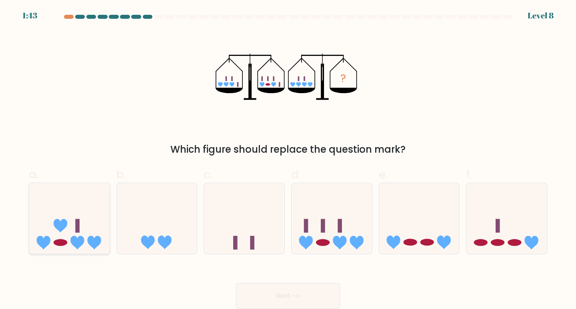
click at [73, 243] on icon at bounding box center [77, 243] width 14 height 14
click at [288, 160] on input "a." at bounding box center [288, 157] width 0 height 5
radio input "true"
click at [310, 295] on button "Next" at bounding box center [288, 296] width 104 height 26
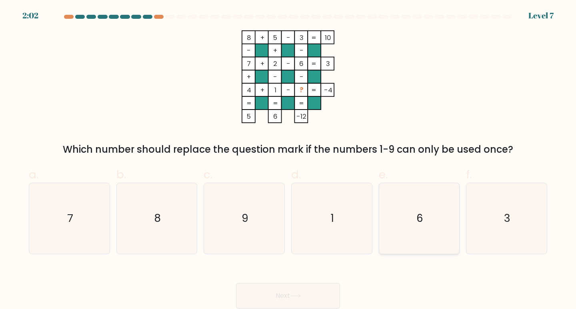
click at [404, 222] on icon "6" at bounding box center [419, 218] width 71 height 71
click at [288, 160] on input "e. 6" at bounding box center [288, 157] width 0 height 5
radio input "true"
click at [267, 237] on icon "9" at bounding box center [244, 218] width 71 height 71
click at [288, 160] on input "c. 9" at bounding box center [288, 157] width 0 height 5
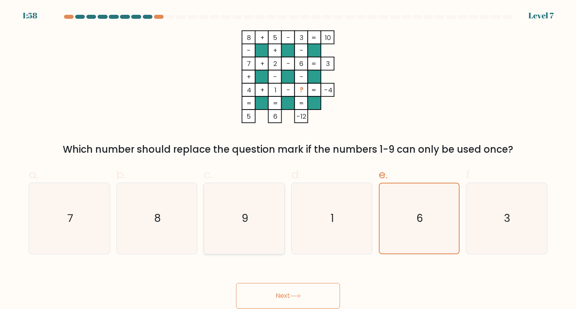
radio input "true"
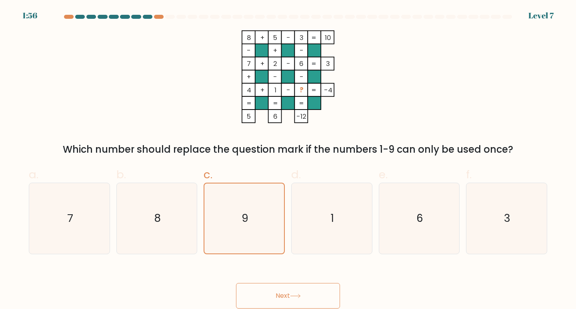
click at [308, 289] on button "Next" at bounding box center [288, 296] width 104 height 26
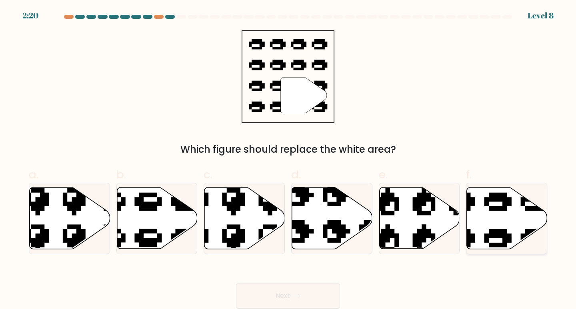
click at [492, 208] on icon at bounding box center [479, 184] width 136 height 128
click at [288, 160] on input "f." at bounding box center [288, 157] width 0 height 5
radio input "true"
click at [303, 290] on button "Next" at bounding box center [288, 296] width 104 height 26
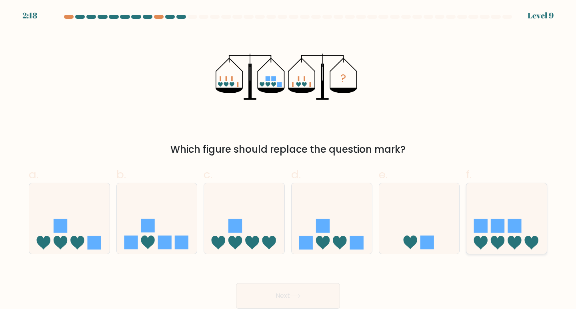
click at [490, 239] on icon at bounding box center [506, 218] width 80 height 66
click at [288, 160] on input "f." at bounding box center [288, 157] width 0 height 5
radio input "true"
click at [327, 299] on button "Next" at bounding box center [288, 296] width 104 height 26
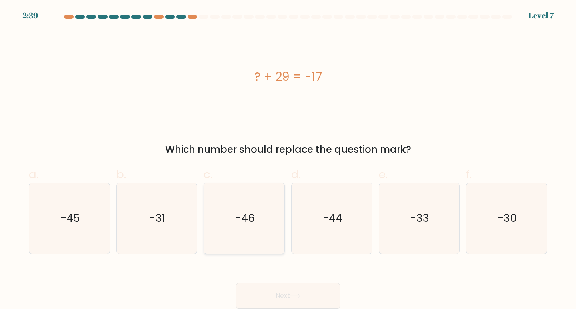
click at [259, 231] on icon "-46" at bounding box center [244, 218] width 71 height 71
click at [288, 160] on input "c. -46" at bounding box center [288, 157] width 0 height 5
radio input "true"
click at [278, 292] on button "Next" at bounding box center [288, 296] width 104 height 26
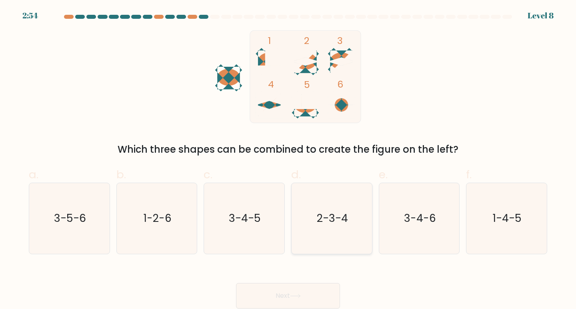
click at [334, 230] on icon "2-3-4" at bounding box center [331, 218] width 71 height 71
click at [288, 160] on input "d. 2-3-4" at bounding box center [288, 157] width 0 height 5
radio input "true"
click at [311, 286] on button "Next" at bounding box center [288, 296] width 104 height 26
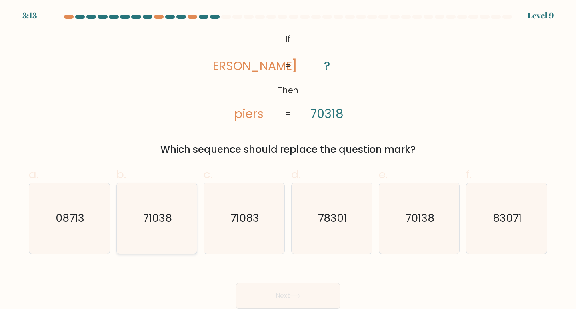
click at [148, 203] on icon "71038" at bounding box center [157, 218] width 71 height 71
click at [288, 160] on input "b. 71038" at bounding box center [288, 157] width 0 height 5
radio input "true"
click at [280, 290] on button "Next" at bounding box center [288, 296] width 104 height 26
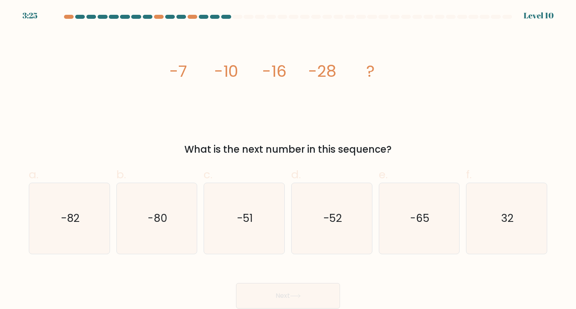
click at [152, 99] on div "image/svg+xml -7 -10 -16 -28 ? What is the next number in this sequence?" at bounding box center [288, 93] width 528 height 126
click at [489, 212] on icon "32" at bounding box center [506, 218] width 71 height 71
click at [288, 160] on input "f. 32" at bounding box center [288, 157] width 0 height 5
radio input "true"
click at [144, 276] on div "Next" at bounding box center [288, 286] width 528 height 45
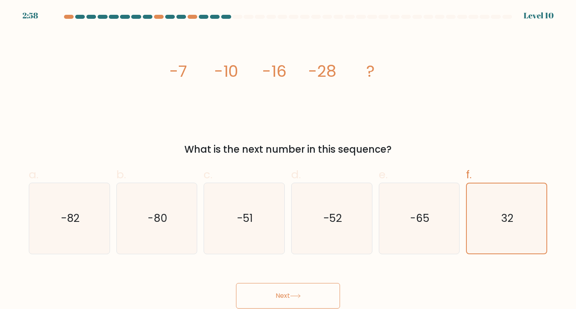
click at [451, 132] on div "image/svg+xml -7 -10 -16 -28 ? What is the next number in this sequence?" at bounding box center [288, 93] width 528 height 126
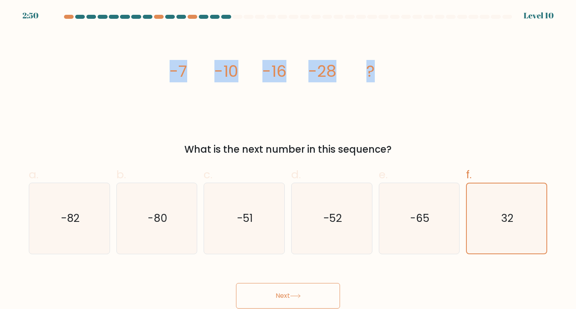
drag, startPoint x: 361, startPoint y: 70, endPoint x: 163, endPoint y: 63, distance: 198.1
click at [162, 63] on div "image/svg+xml -7 -10 -16 -28 ? What is the next number in this sequence?" at bounding box center [288, 93] width 528 height 126
copy g "-7 -10 -16 -28 ?"
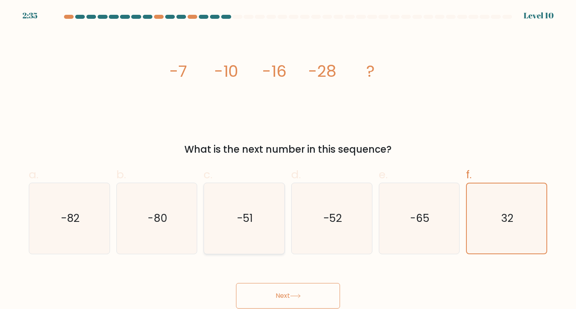
click at [252, 200] on icon "-51" at bounding box center [244, 218] width 71 height 71
click at [288, 160] on input "c. -51" at bounding box center [288, 157] width 0 height 5
radio input "true"
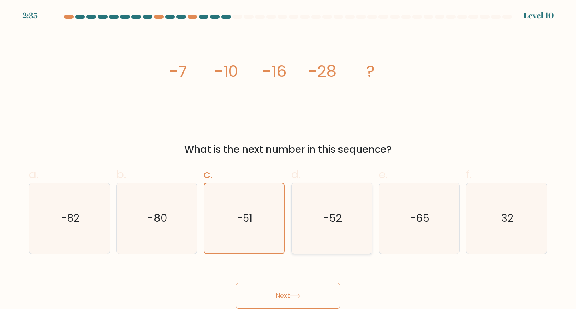
click at [299, 212] on icon "-52" at bounding box center [331, 218] width 71 height 71
click at [288, 160] on input "d. -52" at bounding box center [288, 157] width 0 height 5
radio input "true"
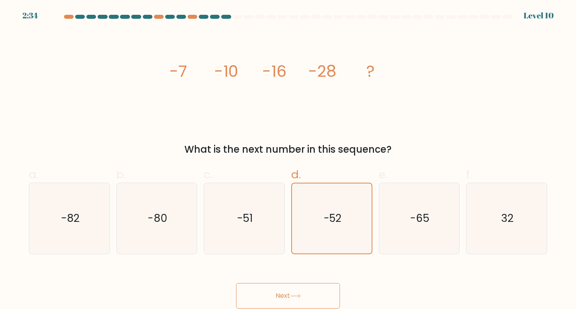
click at [308, 291] on button "Next" at bounding box center [288, 296] width 104 height 26
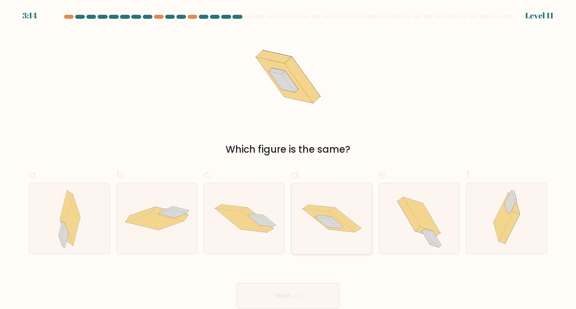
click at [337, 221] on icon at bounding box center [329, 220] width 52 height 23
click at [288, 160] on input "d." at bounding box center [288, 157] width 0 height 5
radio input "true"
click at [323, 294] on button "Next" at bounding box center [288, 296] width 104 height 26
click at [297, 294] on icon at bounding box center [295, 296] width 11 height 4
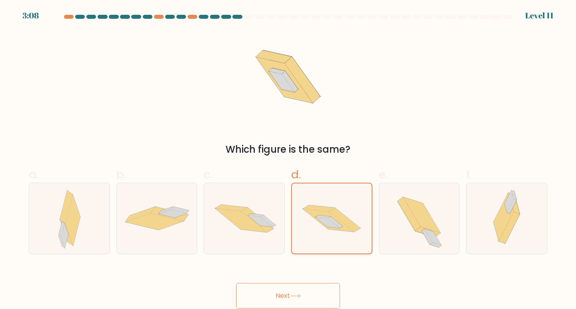
click at [327, 210] on icon at bounding box center [319, 208] width 32 height 6
click at [288, 160] on input "d." at bounding box center [288, 157] width 0 height 5
click at [327, 210] on icon at bounding box center [319, 208] width 32 height 6
click at [288, 160] on input "d." at bounding box center [288, 157] width 0 height 5
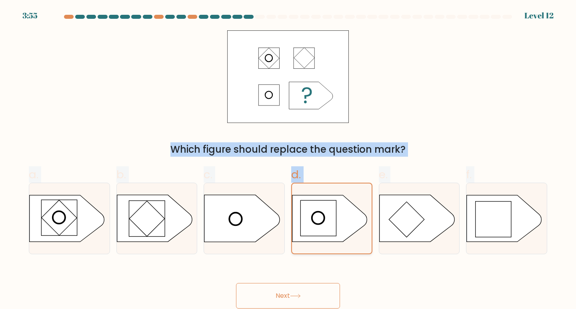
click at [312, 230] on rect at bounding box center [318, 218] width 36 height 36
click at [288, 160] on input "d." at bounding box center [288, 157] width 0 height 5
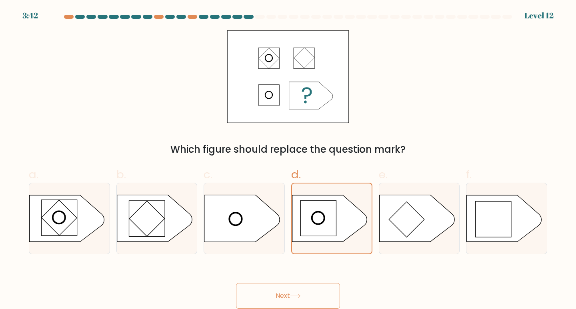
click at [426, 144] on div "Which figure should replace the question mark?" at bounding box center [288, 149] width 509 height 14
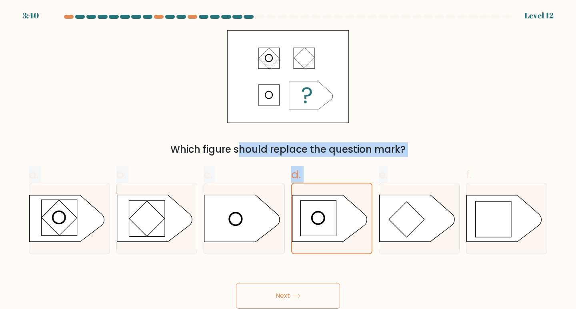
drag, startPoint x: 222, startPoint y: 52, endPoint x: 428, endPoint y: 166, distance: 235.0
click at [428, 166] on form "a." at bounding box center [288, 162] width 576 height 294
click at [447, 153] on div "Which figure should replace the question mark?" at bounding box center [288, 149] width 509 height 14
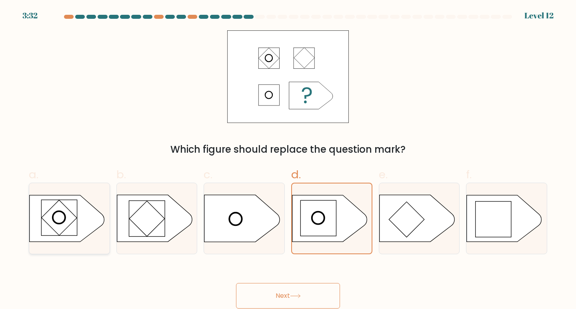
click at [69, 217] on rect at bounding box center [60, 218] width 36 height 36
click at [288, 160] on input "a." at bounding box center [288, 157] width 0 height 5
radio input "true"
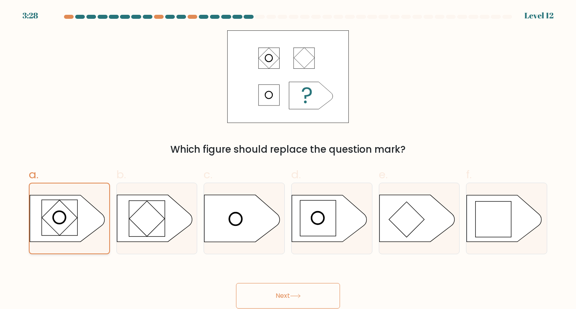
click at [72, 217] on rect at bounding box center [59, 217] width 35 height 35
click at [288, 160] on input "a." at bounding box center [288, 157] width 0 height 5
click at [291, 288] on button "Next" at bounding box center [288, 296] width 104 height 26
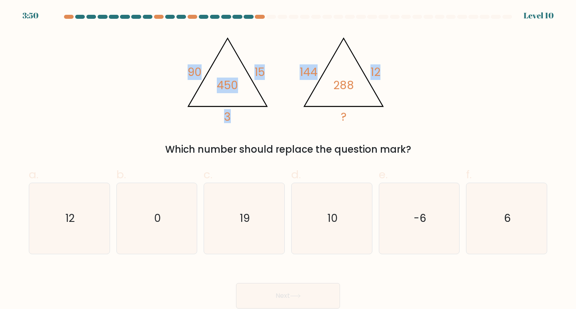
drag, startPoint x: 167, startPoint y: 57, endPoint x: 429, endPoint y: 120, distance: 269.3
click at [429, 120] on div "@import url('https://fonts.googleapis.com/css?family=Abril+Fatface:400,100,100i…" at bounding box center [288, 93] width 528 height 126
click at [158, 108] on div "@import url('https://fonts.googleapis.com/css?family=Abril+Fatface:400,100,100i…" at bounding box center [288, 93] width 528 height 126
drag, startPoint x: 186, startPoint y: 68, endPoint x: 366, endPoint y: 102, distance: 183.9
click at [366, 102] on icon "@import url('https://fonts.googleapis.com/css?family=Abril+Fatface:400,100,100i…" at bounding box center [287, 76] width 213 height 93
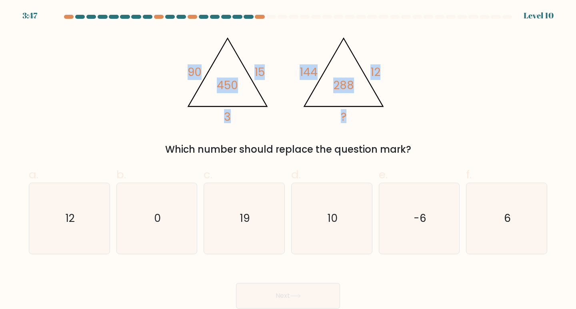
copy g "90 15 3 450 @import url('https://fonts.googleapis.com/css?family=Abril+Fatface:…"
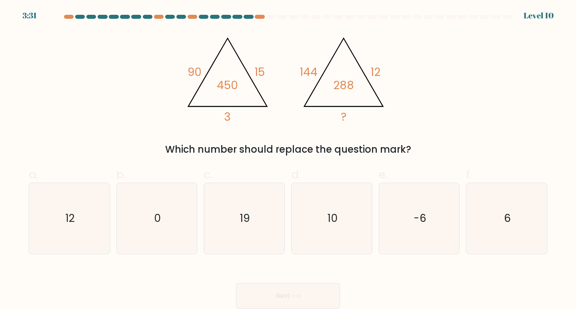
click at [92, 136] on div "@import url('https://fonts.googleapis.com/css?family=Abril+Fatface:400,100,100i…" at bounding box center [288, 93] width 528 height 126
click at [69, 221] on text "12" at bounding box center [70, 218] width 9 height 15
click at [288, 160] on input "a. 12" at bounding box center [288, 157] width 0 height 5
radio input "true"
click at [304, 290] on button "Next" at bounding box center [288, 296] width 104 height 26
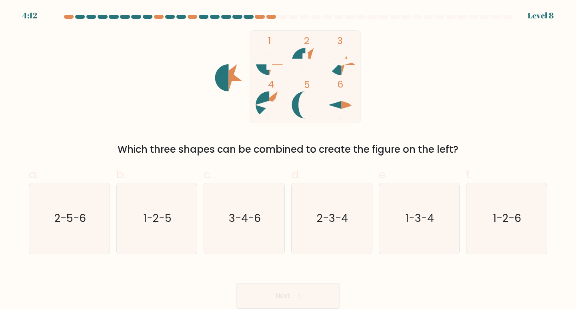
click at [190, 47] on icon "1 2 3 4 5 6" at bounding box center [287, 76] width 215 height 93
drag, startPoint x: 196, startPoint y: 42, endPoint x: 345, endPoint y: 97, distance: 158.5
click at [345, 97] on icon "1 2 3 4 5 6" at bounding box center [287, 76] width 215 height 93
drag, startPoint x: 344, startPoint y: 87, endPoint x: 197, endPoint y: 86, distance: 147.2
click at [197, 86] on icon "1 2 3 4 5 6" at bounding box center [287, 76] width 215 height 93
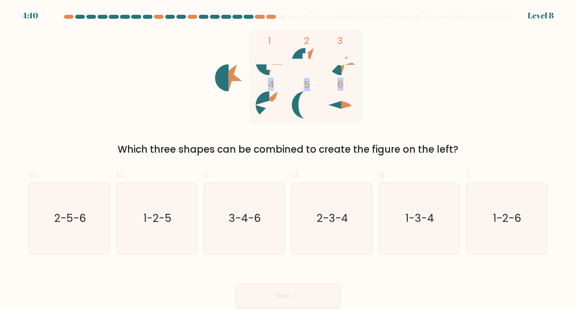
click at [174, 74] on div "1 2 3 4 5 6 Which three shapes can be combined to create the figure on the left?" at bounding box center [288, 93] width 528 height 126
click at [182, 84] on icon "1 2 3 4 5 6" at bounding box center [287, 76] width 215 height 93
click at [253, 221] on text "3-4-6" at bounding box center [245, 218] width 32 height 15
click at [288, 160] on input "c. 3-4-6" at bounding box center [288, 157] width 0 height 5
radio input "true"
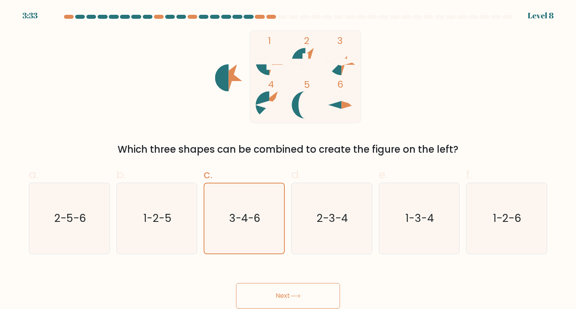
click at [319, 297] on button "Next" at bounding box center [288, 296] width 104 height 26
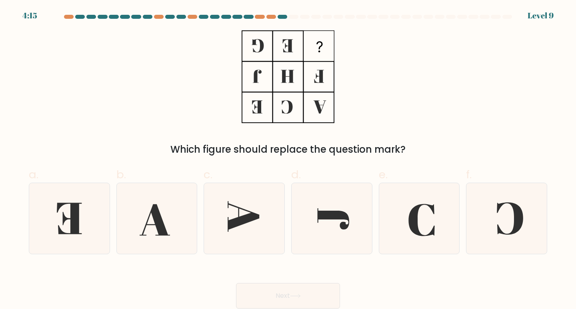
drag, startPoint x: 252, startPoint y: 41, endPoint x: 354, endPoint y: 76, distance: 107.9
click at [354, 76] on div "Which figure should replace the question mark?" at bounding box center [288, 93] width 528 height 126
click at [355, 77] on div "Which figure should replace the question mark?" at bounding box center [288, 93] width 528 height 126
click at [517, 230] on icon at bounding box center [510, 218] width 26 height 32
click at [288, 160] on input "f." at bounding box center [288, 157] width 0 height 5
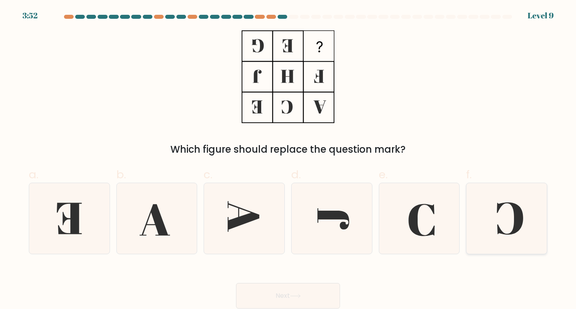
radio input "true"
click at [326, 293] on button "Next" at bounding box center [288, 296] width 104 height 26
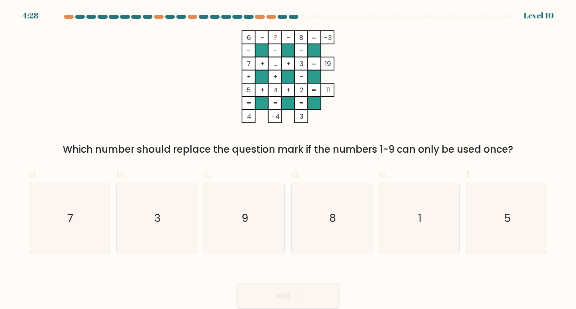
drag, startPoint x: 237, startPoint y: 27, endPoint x: 316, endPoint y: 121, distance: 122.4
click at [316, 121] on form at bounding box center [288, 162] width 576 height 294
copy icon "6 - ? - 8 -3 - - - 7 + ... + 3 19 + + - 5 + 4 + 2 = 11 = = = = 4 -4 3"
click at [260, 217] on icon "9" at bounding box center [244, 218] width 71 height 71
click at [288, 160] on input "c. 9" at bounding box center [288, 157] width 0 height 5
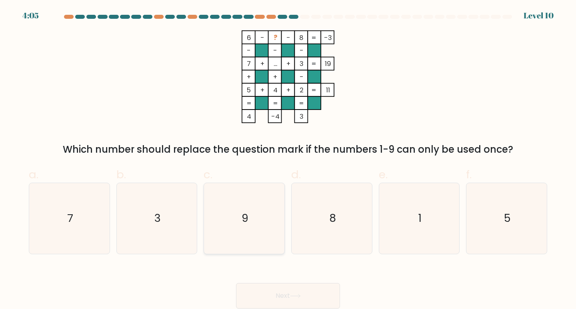
radio input "true"
click at [301, 290] on button "Next" at bounding box center [288, 296] width 104 height 26
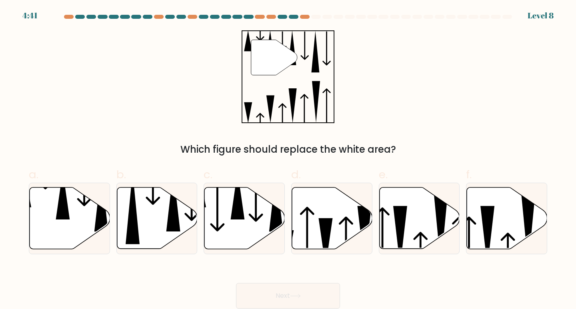
click at [156, 90] on div "" Which figure should replace the white area?" at bounding box center [288, 93] width 528 height 126
click at [63, 216] on icon at bounding box center [63, 195] width 14 height 48
click at [288, 160] on input "a." at bounding box center [288, 157] width 0 height 5
radio input "true"
click at [306, 295] on button "Next" at bounding box center [288, 296] width 104 height 26
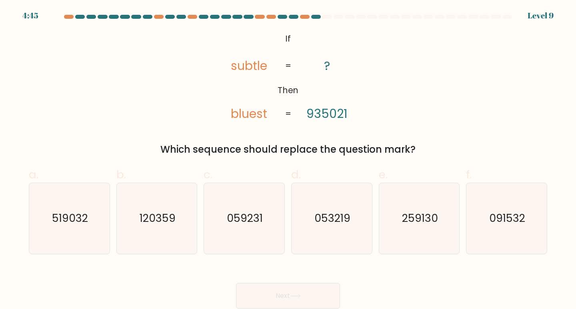
click at [200, 112] on div "@import url('https://fonts.googleapis.com/css?family=Abril+Fatface:400,100,100i…" at bounding box center [288, 93] width 528 height 126
click at [406, 224] on text "259130" at bounding box center [420, 218] width 36 height 15
click at [288, 160] on input "e. 259130" at bounding box center [288, 157] width 0 height 5
radio input "true"
click at [292, 291] on button "Next" at bounding box center [288, 296] width 104 height 26
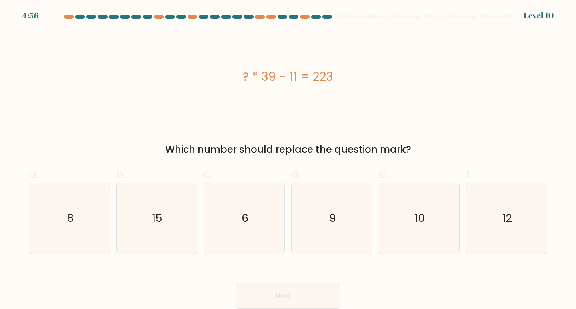
drag, startPoint x: 343, startPoint y: 79, endPoint x: 242, endPoint y: 81, distance: 102.0
click at [242, 81] on div "? * 39 - 11 = 223" at bounding box center [288, 77] width 518 height 18
copy div "? * 39 - 11 = 223"
click at [237, 222] on icon "6" at bounding box center [244, 218] width 71 height 71
click at [288, 160] on input "c. 6" at bounding box center [288, 157] width 0 height 5
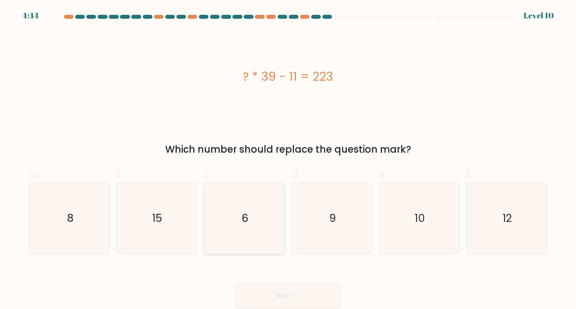
radio input "true"
click at [284, 293] on button "Next" at bounding box center [288, 296] width 104 height 26
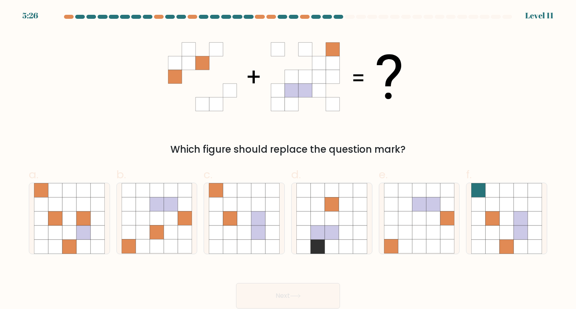
click at [151, 104] on div "Which figure should replace the question mark?" at bounding box center [288, 93] width 528 height 126
click at [136, 123] on div "Which figure should replace the question mark?" at bounding box center [288, 93] width 528 height 126
click at [491, 218] on icon at bounding box center [492, 219] width 14 height 14
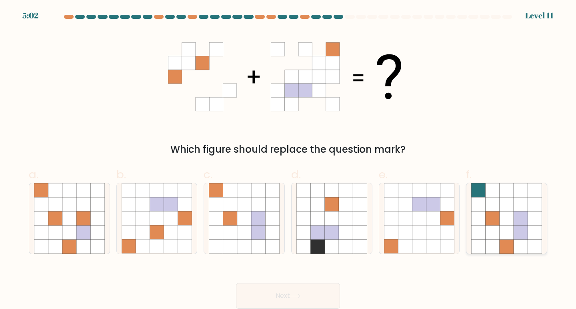
click at [288, 160] on input "f." at bounding box center [288, 157] width 0 height 5
radio input "true"
click at [426, 215] on icon at bounding box center [433, 219] width 14 height 14
click at [288, 160] on input "e." at bounding box center [288, 157] width 0 height 5
radio input "true"
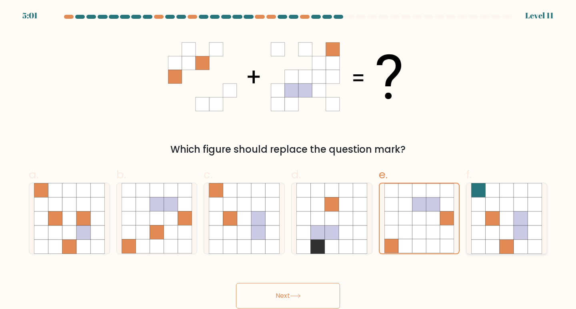
click at [480, 213] on icon at bounding box center [478, 219] width 14 height 14
click at [288, 160] on input "f." at bounding box center [288, 157] width 0 height 5
radio input "true"
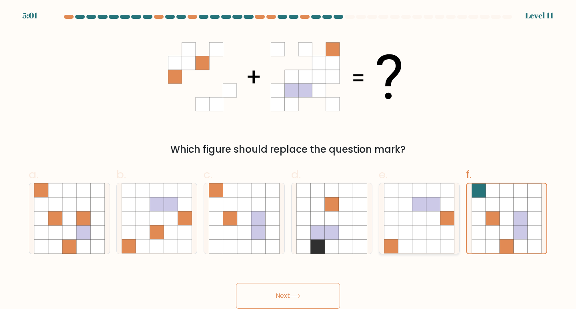
click at [441, 213] on icon at bounding box center [447, 219] width 14 height 14
click at [288, 160] on input "e." at bounding box center [288, 157] width 0 height 5
radio input "true"
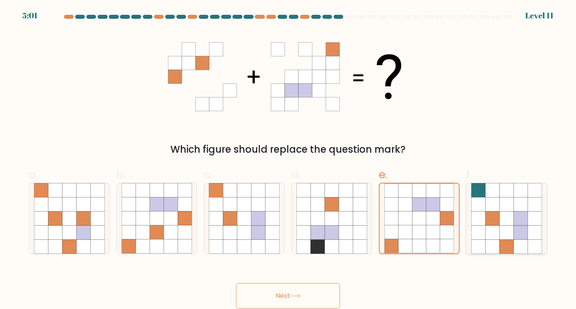
click at [483, 214] on icon at bounding box center [478, 219] width 14 height 14
click at [288, 160] on input "f." at bounding box center [288, 157] width 0 height 5
radio input "true"
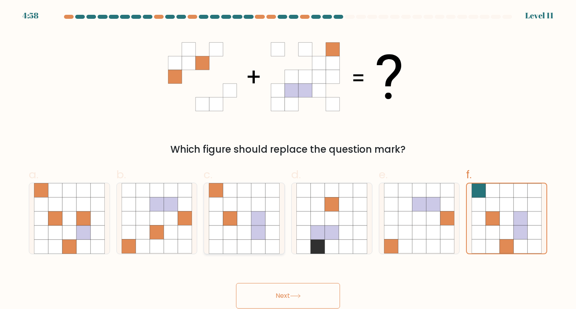
drag, startPoint x: 323, startPoint y: 212, endPoint x: 282, endPoint y: 215, distance: 41.7
click at [323, 212] on icon at bounding box center [318, 219] width 14 height 14
click at [288, 160] on input "d." at bounding box center [288, 157] width 0 height 5
radio input "true"
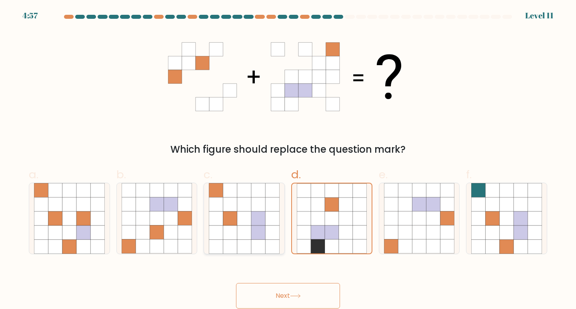
click at [264, 218] on icon at bounding box center [258, 219] width 14 height 14
click at [288, 160] on input "c." at bounding box center [288, 157] width 0 height 5
radio input "true"
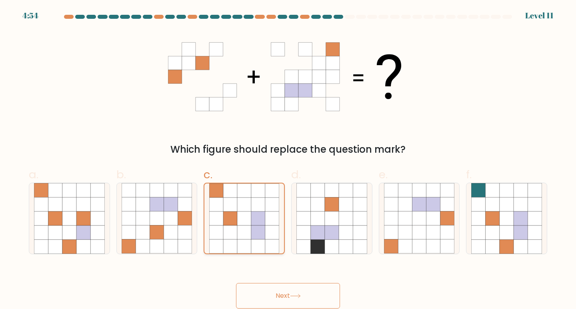
click at [252, 218] on icon at bounding box center [258, 219] width 14 height 14
click at [288, 160] on input "c." at bounding box center [288, 157] width 0 height 5
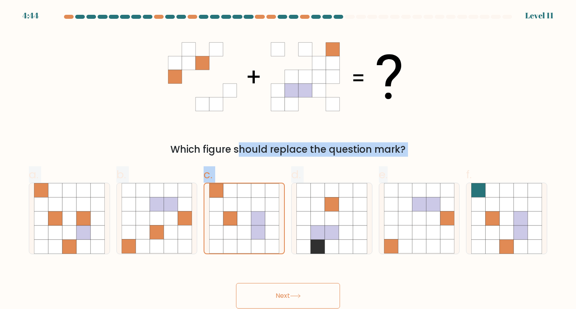
drag, startPoint x: 132, startPoint y: 50, endPoint x: 414, endPoint y: 157, distance: 301.7
click at [414, 157] on form at bounding box center [288, 162] width 576 height 294
click at [400, 130] on div "Which figure should replace the question mark?" at bounding box center [288, 93] width 528 height 126
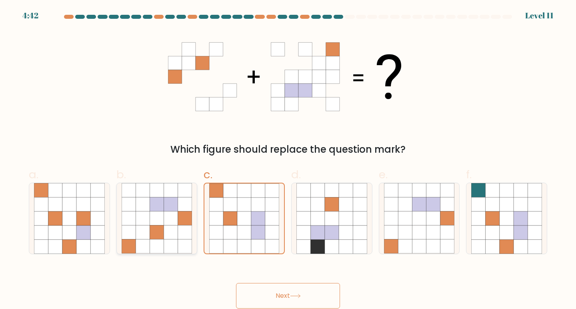
click at [142, 196] on icon at bounding box center [143, 191] width 14 height 14
click at [288, 160] on input "b." at bounding box center [288, 157] width 0 height 5
radio input "true"
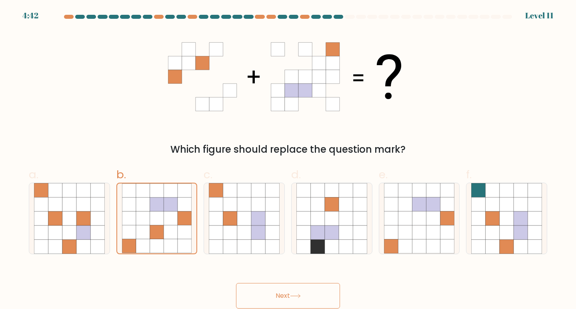
click at [118, 134] on div "Which figure should replace the question mark?" at bounding box center [288, 93] width 528 height 126
click at [242, 213] on icon at bounding box center [244, 219] width 14 height 14
click at [288, 160] on input "c." at bounding box center [288, 157] width 0 height 5
radio input "true"
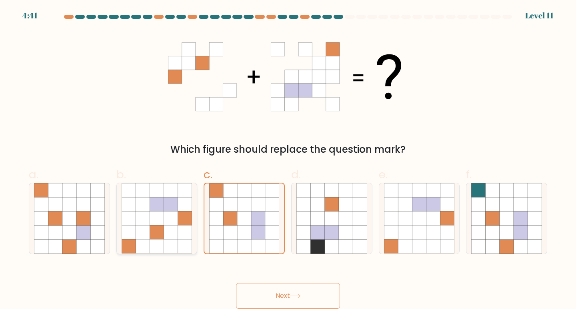
click at [171, 205] on icon at bounding box center [171, 205] width 14 height 14
click at [288, 160] on input "b." at bounding box center [288, 157] width 0 height 5
radio input "true"
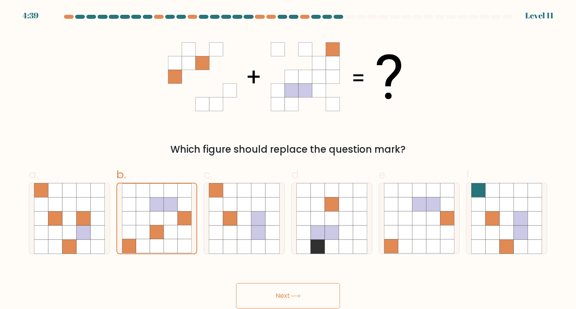
click at [143, 98] on div "Which figure should replace the question mark?" at bounding box center [288, 93] width 528 height 126
click at [68, 216] on icon at bounding box center [69, 219] width 14 height 14
click at [288, 160] on input "a." at bounding box center [288, 157] width 0 height 5
radio input "true"
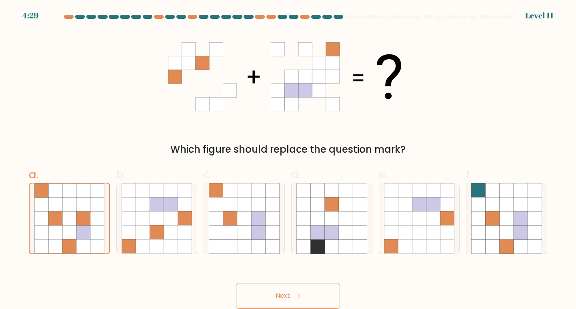
click at [276, 289] on button "Next" at bounding box center [288, 296] width 104 height 26
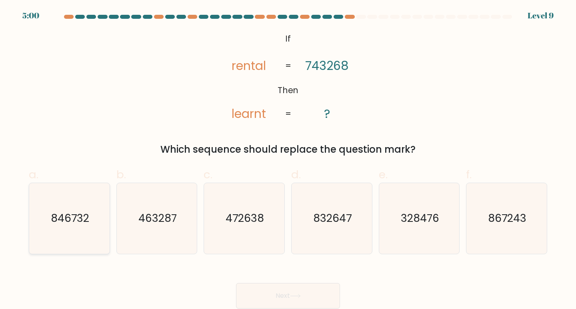
click at [70, 223] on text "846732" at bounding box center [70, 218] width 38 height 15
click at [288, 160] on input "a. 846732" at bounding box center [288, 157] width 0 height 5
radio input "true"
click at [267, 288] on button "Next" at bounding box center [288, 296] width 104 height 26
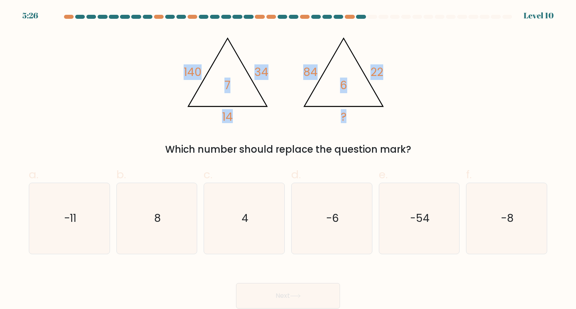
drag, startPoint x: 178, startPoint y: 69, endPoint x: 352, endPoint y: 98, distance: 176.0
click at [352, 98] on div "@import url('https://fonts.googleapis.com/css?family=Abril+Fatface:400,100,100i…" at bounding box center [288, 93] width 528 height 126
copy g "140 34 14 7 @import url('https://fonts.googleapis.com/css?family=Abril+Fatface:…"
click at [104, 148] on div "Which number should replace the question mark?" at bounding box center [288, 149] width 509 height 14
click at [158, 102] on div "@import url('https://fonts.googleapis.com/css?family=Abril+Fatface:400,100,100i…" at bounding box center [288, 93] width 528 height 126
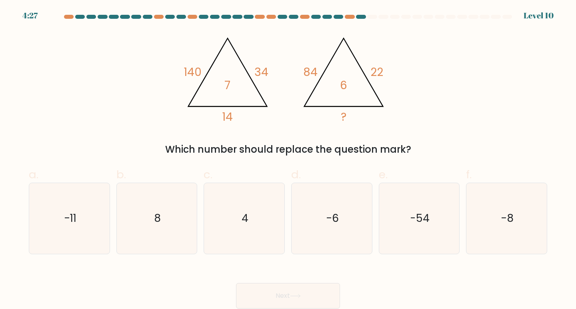
click at [138, 71] on div "@import url('https://fonts.googleapis.com/css?family=Abril+Fatface:400,100,100i…" at bounding box center [288, 93] width 528 height 126
click at [181, 206] on icon "8" at bounding box center [157, 218] width 71 height 71
click at [288, 160] on input "b. 8" at bounding box center [288, 157] width 0 height 5
radio input "true"
click at [287, 292] on button "Next" at bounding box center [288, 296] width 104 height 26
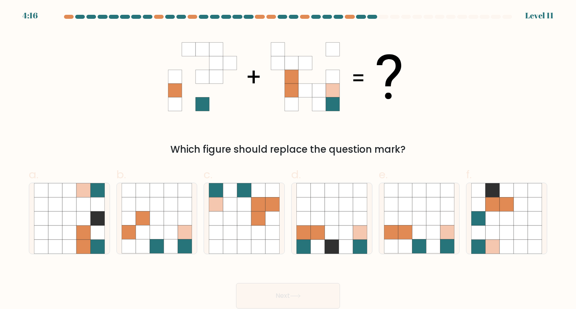
click at [130, 126] on div "Which figure should replace the question mark?" at bounding box center [288, 93] width 528 height 126
click at [72, 204] on icon at bounding box center [69, 205] width 14 height 14
click at [288, 160] on input "a." at bounding box center [288, 157] width 0 height 5
radio input "true"
click at [149, 209] on icon at bounding box center [143, 205] width 14 height 14
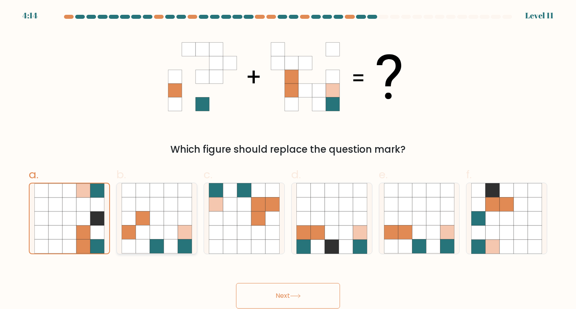
click at [288, 160] on input "b." at bounding box center [288, 157] width 0 height 5
radio input "true"
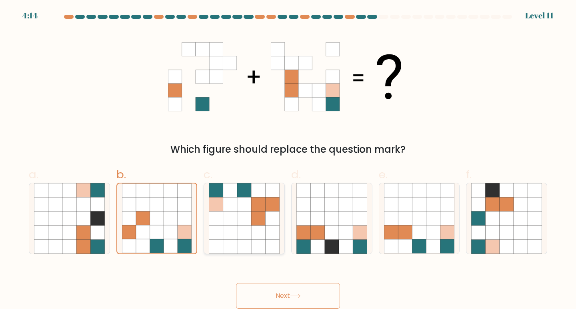
click at [244, 215] on icon at bounding box center [244, 219] width 14 height 14
click at [288, 160] on input "c." at bounding box center [288, 157] width 0 height 5
radio input "true"
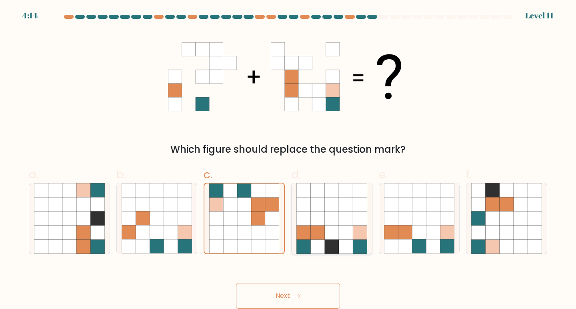
click at [346, 219] on icon at bounding box center [346, 219] width 14 height 14
click at [288, 160] on input "d." at bounding box center [288, 157] width 0 height 5
radio input "true"
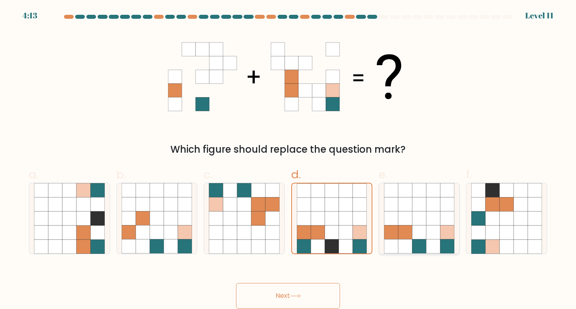
click at [427, 224] on icon at bounding box center [433, 219] width 14 height 14
click at [288, 160] on input "e." at bounding box center [288, 157] width 0 height 5
radio input "true"
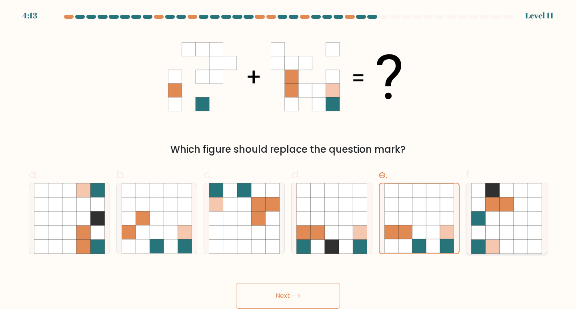
click at [497, 228] on icon at bounding box center [492, 233] width 14 height 14
click at [288, 160] on input "f." at bounding box center [288, 157] width 0 height 5
radio input "true"
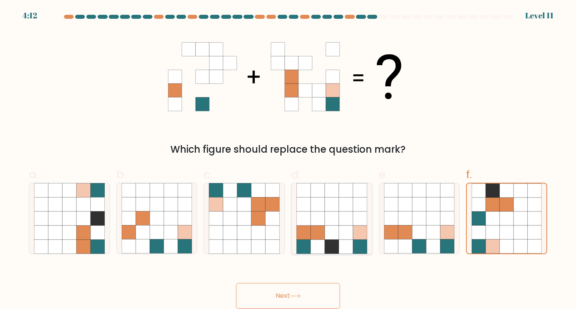
click at [329, 221] on icon at bounding box center [332, 219] width 14 height 14
click at [288, 160] on input "d." at bounding box center [288, 157] width 0 height 5
radio input "true"
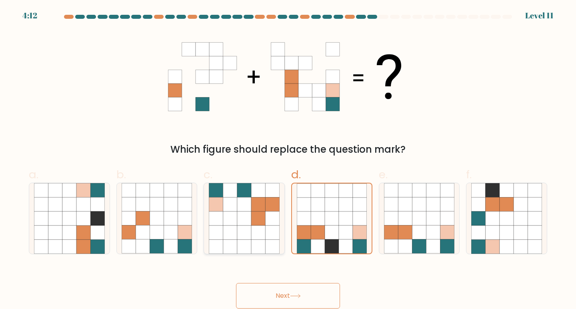
click at [228, 214] on icon at bounding box center [230, 219] width 14 height 14
click at [288, 160] on input "c." at bounding box center [288, 157] width 0 height 5
radio input "true"
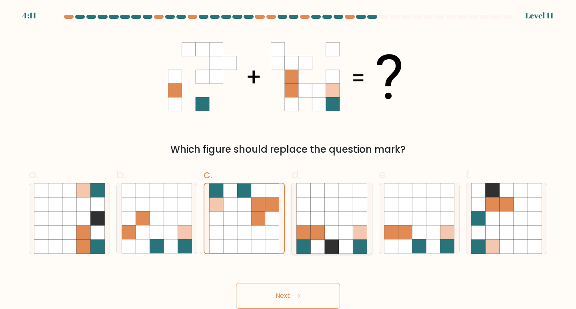
drag, startPoint x: 328, startPoint y: 216, endPoint x: 323, endPoint y: 217, distance: 4.9
click at [327, 216] on icon at bounding box center [332, 219] width 14 height 14
click at [288, 160] on input "d." at bounding box center [288, 157] width 0 height 5
radio input "true"
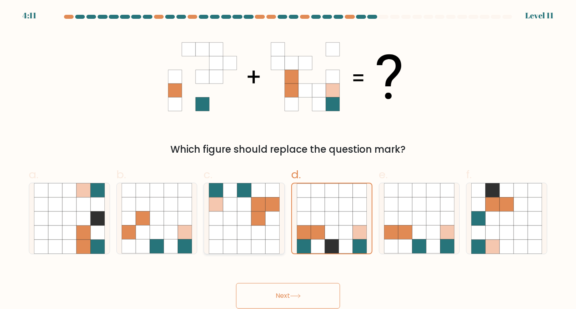
drag, startPoint x: 236, startPoint y: 212, endPoint x: 316, endPoint y: 217, distance: 80.1
click at [238, 212] on icon at bounding box center [244, 218] width 71 height 71
click at [288, 160] on input "c." at bounding box center [288, 157] width 0 height 5
radio input "true"
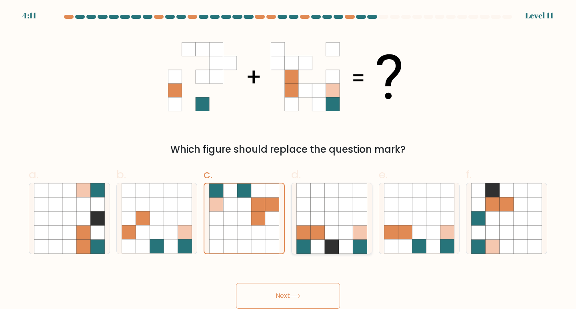
click at [326, 218] on icon at bounding box center [332, 219] width 14 height 14
click at [288, 160] on input "d." at bounding box center [288, 157] width 0 height 5
radio input "true"
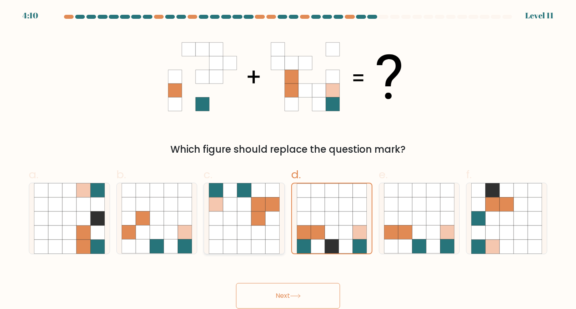
click at [237, 211] on icon at bounding box center [230, 205] width 14 height 14
click at [288, 160] on input "c." at bounding box center [288, 157] width 0 height 5
radio input "true"
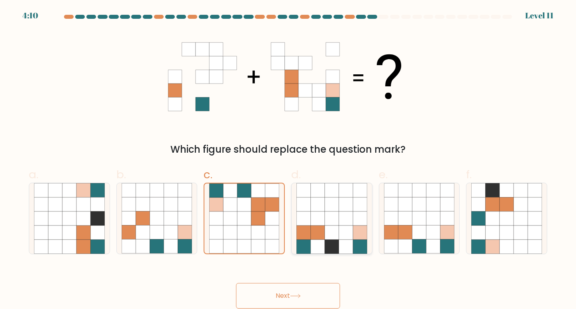
click at [339, 218] on icon at bounding box center [346, 219] width 14 height 14
click at [288, 160] on input "d." at bounding box center [288, 157] width 0 height 5
radio input "true"
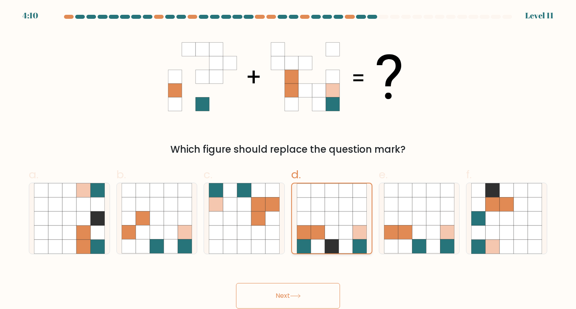
drag, startPoint x: 254, startPoint y: 213, endPoint x: 300, endPoint y: 213, distance: 46.8
click at [260, 212] on icon at bounding box center [258, 219] width 14 height 14
click at [288, 160] on input "c." at bounding box center [288, 157] width 0 height 5
radio input "true"
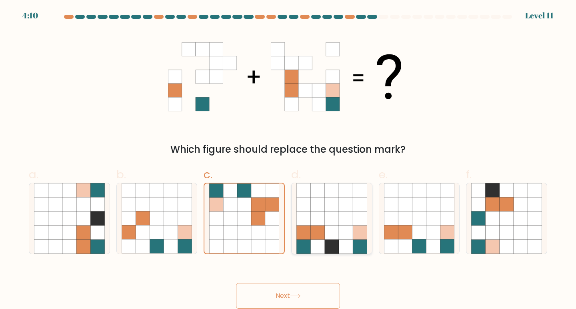
click at [319, 214] on icon at bounding box center [331, 218] width 71 height 71
click at [288, 160] on input "d." at bounding box center [288, 157] width 0 height 5
radio input "true"
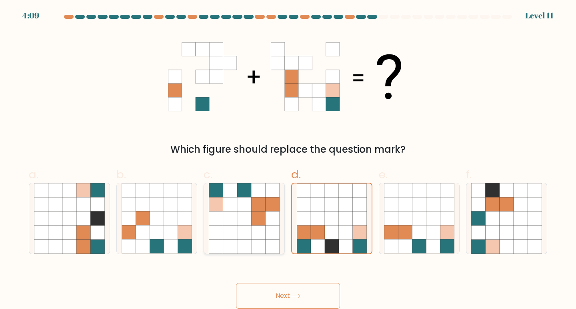
drag, startPoint x: 249, startPoint y: 208, endPoint x: 275, endPoint y: 209, distance: 26.4
click at [249, 208] on icon at bounding box center [244, 205] width 14 height 14
click at [288, 160] on input "c." at bounding box center [288, 157] width 0 height 5
radio input "true"
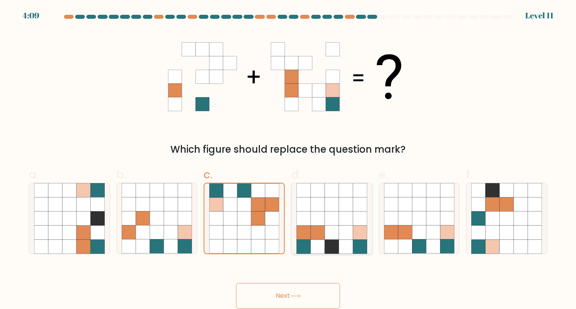
click at [332, 212] on icon at bounding box center [332, 219] width 14 height 14
click at [288, 160] on input "d." at bounding box center [288, 157] width 0 height 5
radio input "true"
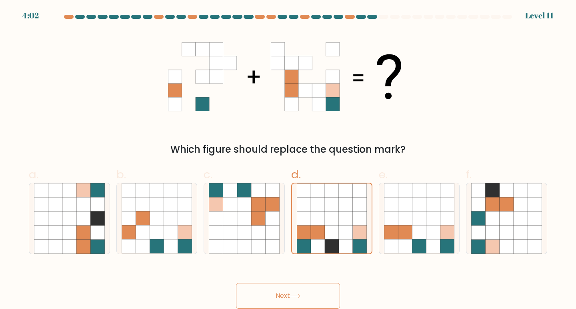
click at [94, 130] on div "Which figure should replace the question mark?" at bounding box center [288, 93] width 528 height 126
click at [112, 146] on div "Which figure should replace the question mark?" at bounding box center [288, 149] width 509 height 14
click at [258, 217] on icon at bounding box center [258, 219] width 14 height 14
click at [288, 160] on input "c." at bounding box center [288, 157] width 0 height 5
radio input "true"
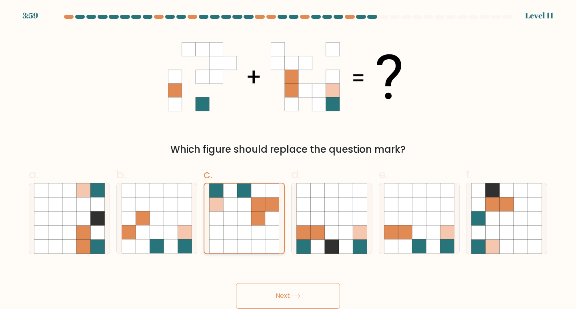
click at [249, 218] on icon at bounding box center [244, 219] width 14 height 14
click at [288, 160] on input "c." at bounding box center [288, 157] width 0 height 5
click at [244, 218] on icon at bounding box center [244, 219] width 14 height 14
click at [288, 160] on input "c." at bounding box center [288, 157] width 0 height 5
click at [242, 214] on icon at bounding box center [244, 219] width 14 height 14
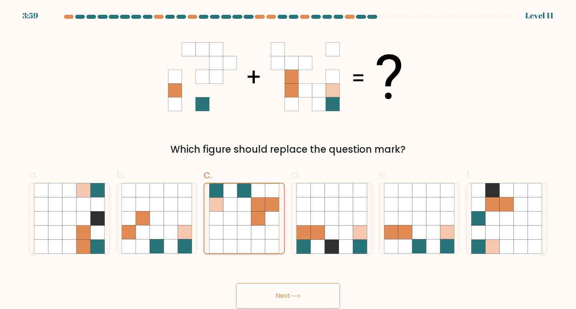
click at [288, 160] on input "c." at bounding box center [288, 157] width 0 height 5
click at [242, 214] on icon at bounding box center [244, 219] width 14 height 14
click at [288, 160] on input "c." at bounding box center [288, 157] width 0 height 5
click at [242, 214] on icon at bounding box center [244, 219] width 14 height 14
click at [288, 160] on input "c." at bounding box center [288, 157] width 0 height 5
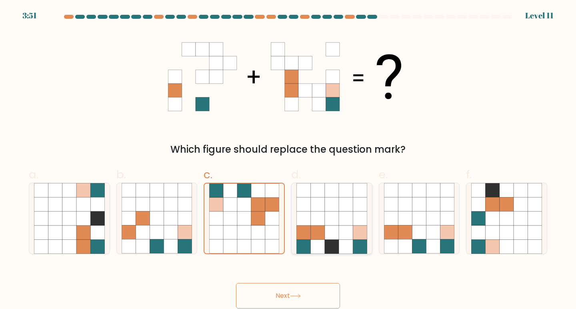
click at [347, 231] on icon at bounding box center [346, 233] width 14 height 14
click at [288, 160] on input "d." at bounding box center [288, 157] width 0 height 5
radio input "true"
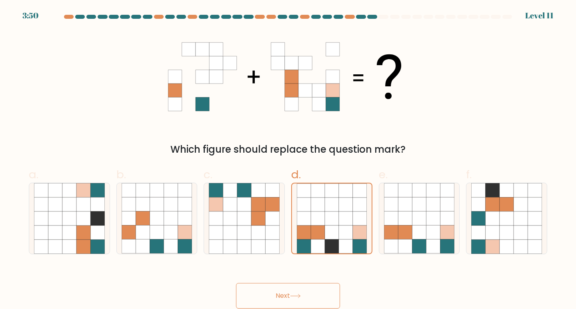
click at [325, 291] on button "Next" at bounding box center [288, 296] width 104 height 26
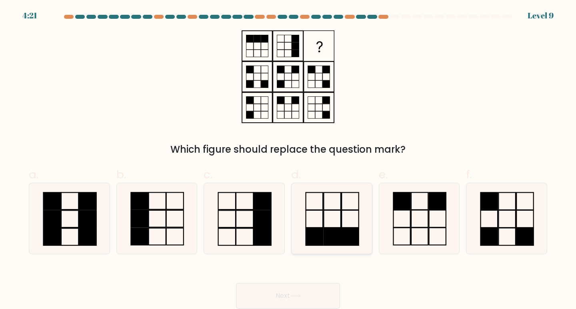
click at [320, 215] on icon at bounding box center [331, 218] width 71 height 71
click at [288, 160] on input "d." at bounding box center [288, 157] width 0 height 5
radio input "true"
click at [250, 217] on icon at bounding box center [244, 218] width 71 height 71
click at [288, 160] on input "c." at bounding box center [288, 157] width 0 height 5
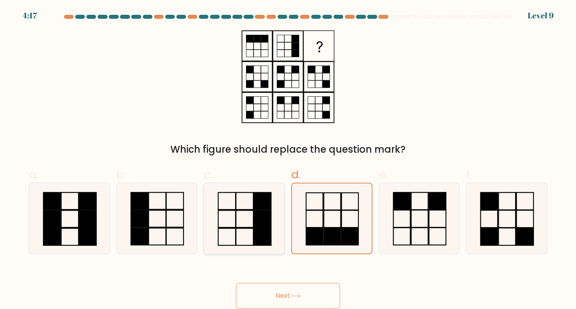
radio input "true"
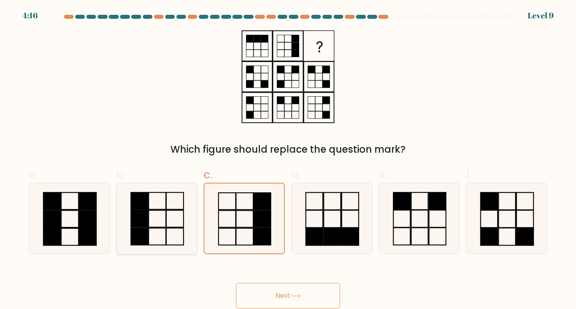
click at [148, 220] on rect at bounding box center [156, 218] width 17 height 17
click at [288, 160] on input "b." at bounding box center [288, 157] width 0 height 5
radio input "true"
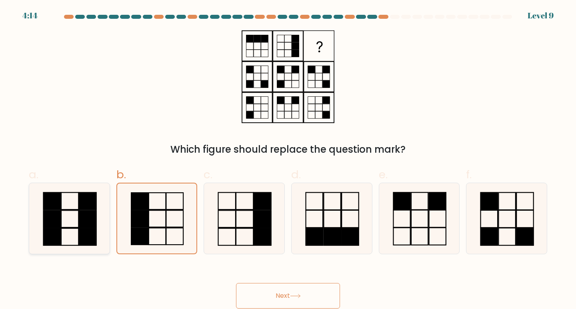
click at [78, 218] on icon at bounding box center [69, 218] width 71 height 71
click at [288, 160] on input "a." at bounding box center [288, 157] width 0 height 5
radio input "true"
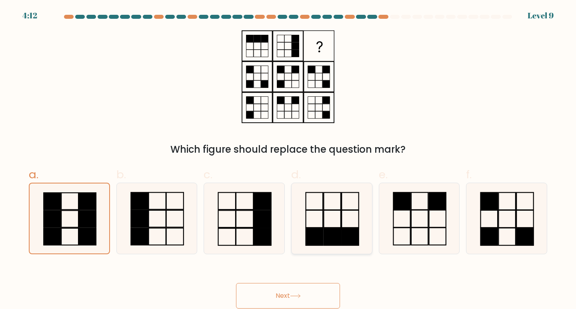
click at [326, 232] on rect at bounding box center [331, 236] width 17 height 17
click at [288, 160] on input "d." at bounding box center [288, 157] width 0 height 5
radio input "true"
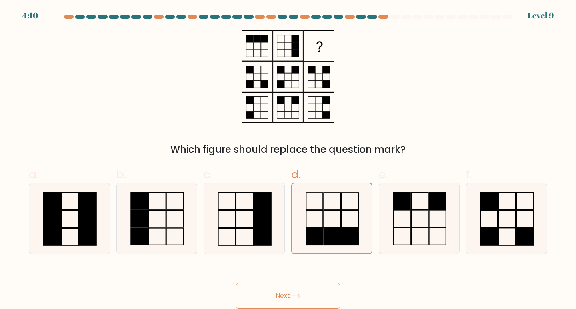
click at [296, 299] on button "Next" at bounding box center [288, 296] width 104 height 26
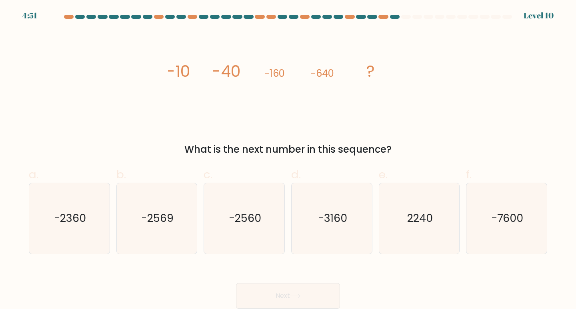
drag, startPoint x: 159, startPoint y: 78, endPoint x: 379, endPoint y: 76, distance: 219.9
click at [379, 76] on div "image/svg+xml -10 -40 -160 -640 ? What is the next number in this sequence?" at bounding box center [288, 93] width 528 height 126
copy g "-10 -40 -160 -640 ?"
click at [251, 211] on icon "-2560" at bounding box center [244, 218] width 71 height 71
click at [257, 222] on text "-2560" at bounding box center [245, 218] width 32 height 15
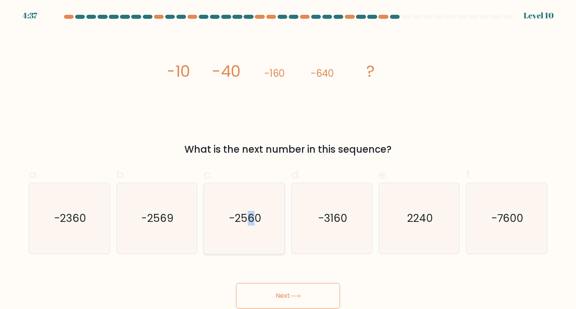
click at [288, 160] on input "c. -2560" at bounding box center [288, 157] width 0 height 5
radio input "true"
click at [323, 296] on button "Next" at bounding box center [288, 296] width 104 height 26
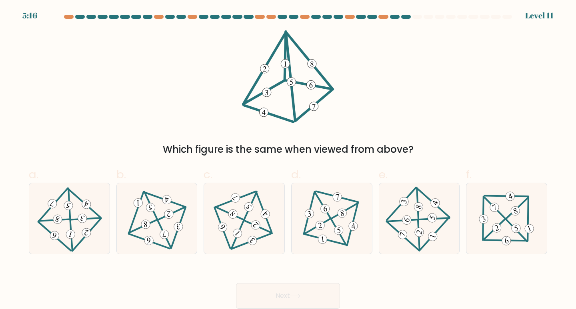
click at [192, 58] on div "Which figure is the same when viewed from above?" at bounding box center [288, 93] width 528 height 126
click at [254, 216] on icon at bounding box center [244, 218] width 58 height 56
click at [288, 160] on input "c." at bounding box center [288, 157] width 0 height 5
radio input "true"
click at [286, 285] on button "Next" at bounding box center [288, 296] width 104 height 26
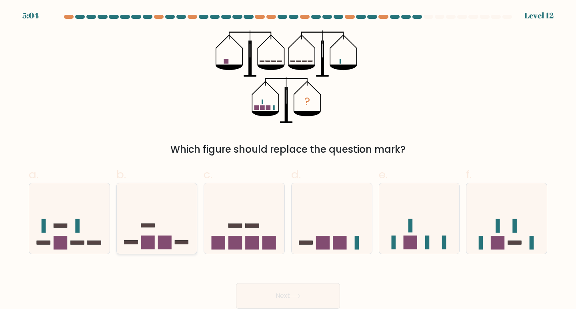
click at [159, 241] on rect at bounding box center [165, 243] width 14 height 14
click at [288, 160] on input "b." at bounding box center [288, 157] width 0 height 5
radio input "true"
click at [270, 292] on button "Next" at bounding box center [288, 296] width 104 height 26
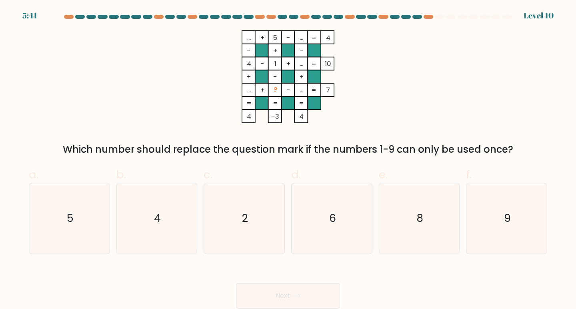
drag, startPoint x: 253, startPoint y: 91, endPoint x: 330, endPoint y: 90, distance: 77.2
click at [330, 90] on icon "... + 5 - ... 4 - + - 4 - 1 + ... 10 + - + ... + ? - ... = 7 = = = = 4 -3 4 =" at bounding box center [288, 76] width 240 height 93
copy icon "... + ? - ... = 7"
click at [218, 94] on icon "... + 5 - ... 4 - + - 4 - 1 + ... 10 + - + ... + ? - ... = 7 = = = = 4 -3 4 =" at bounding box center [288, 76] width 240 height 93
drag, startPoint x: 76, startPoint y: 216, endPoint x: 507, endPoint y: 216, distance: 431.9
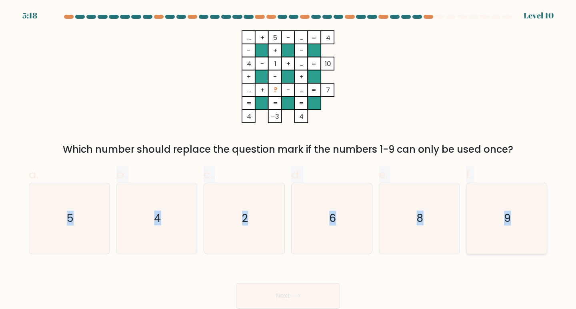
click at [509, 216] on div "a. 5 b. 4 c. 2 d." at bounding box center [288, 207] width 525 height 94
copy div "5 b. 4 c. 2 d. 6 e. 8 f. 9"
click at [158, 102] on div "... + 5 - ... 4 - + - 4 - 1 + ... 10 + - + ... + ? - ... = 7 = = = = 4 -3 4 = W…" at bounding box center [288, 93] width 528 height 126
click at [161, 204] on icon "4" at bounding box center [157, 218] width 71 height 71
click at [288, 160] on input "b. 4" at bounding box center [288, 157] width 0 height 5
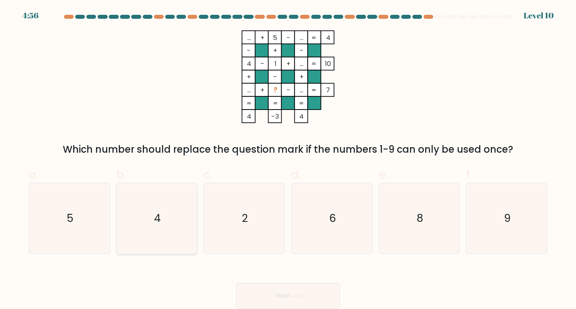
radio input "true"
click at [286, 289] on button "Next" at bounding box center [288, 296] width 104 height 26
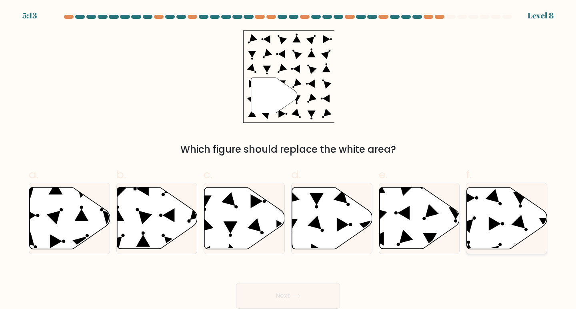
click at [481, 218] on icon at bounding box center [507, 219] width 80 height 62
click at [288, 160] on input "f." at bounding box center [288, 157] width 0 height 5
radio input "true"
click at [313, 288] on button "Next" at bounding box center [288, 296] width 104 height 26
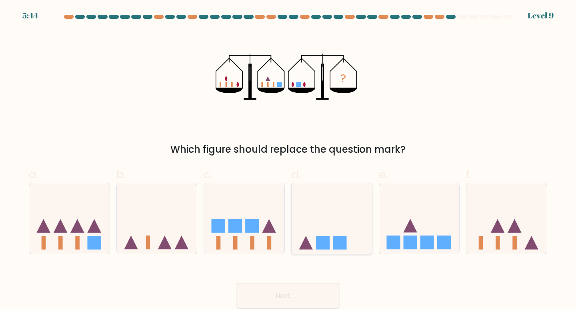
click at [331, 244] on icon at bounding box center [332, 218] width 80 height 66
click at [288, 160] on input "d." at bounding box center [288, 157] width 0 height 5
radio input "true"
click at [319, 290] on button "Next" at bounding box center [288, 296] width 104 height 26
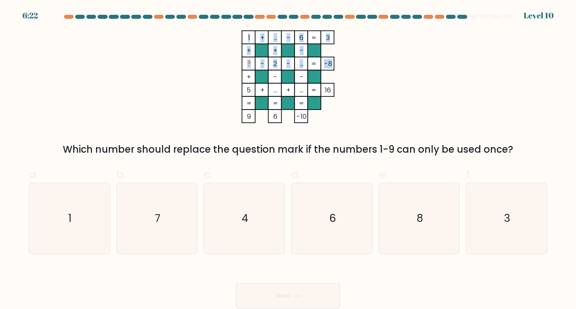
drag, startPoint x: 246, startPoint y: 62, endPoint x: 329, endPoint y: 66, distance: 83.6
click at [329, 66] on icon "1 + ... - 6 3 + + - ? - 2 - ... -8 + - - 5 + ... + ... = 16 = = = = 9 6 -10 =" at bounding box center [288, 76] width 240 height 93
click at [341, 65] on icon "1 + ... - 6 3 + + - ? - 2 - ... -8 + - - 5 + ... + ... = 16 = = = = 9 6 -10 =" at bounding box center [288, 76] width 240 height 93
drag, startPoint x: 330, startPoint y: 65, endPoint x: 248, endPoint y: 66, distance: 82.8
click at [248, 66] on icon "1 + ... - 6 3 + + - ? - 2 - ... -8 + - - 5 + ... + ... = 16 = = = = 9 6 -10 =" at bounding box center [288, 76] width 240 height 93
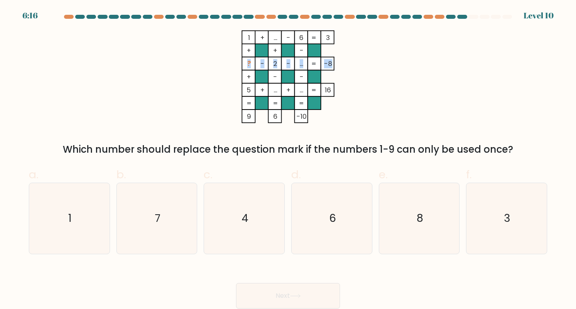
copy icon "? - 2 - ... -8"
drag, startPoint x: 519, startPoint y: 215, endPoint x: 53, endPoint y: 216, distance: 465.9
click at [53, 216] on div "a. 1 b. 7 c. 4 d." at bounding box center [288, 207] width 525 height 94
copy div "1 b. 7 c. 4 d. 6 e. 8 f. 3"
click at [148, 79] on div "1 + ... - 6 3 + + - ? - 2 - ... -8 + - - 5 + ... + ... = 16 = = = = 9 6 -10 = W…" at bounding box center [288, 93] width 528 height 126
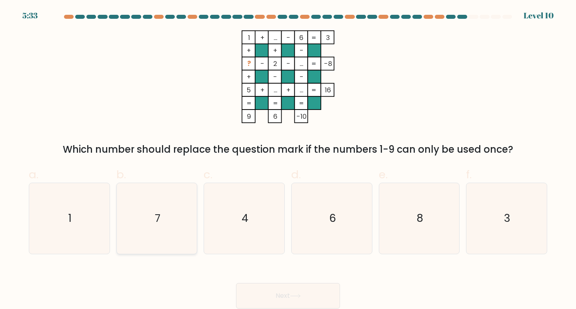
click at [161, 208] on icon "7" at bounding box center [157, 218] width 71 height 71
click at [288, 160] on input "b. 7" at bounding box center [288, 157] width 0 height 5
radio input "true"
click at [296, 290] on button "Next" at bounding box center [288, 296] width 104 height 26
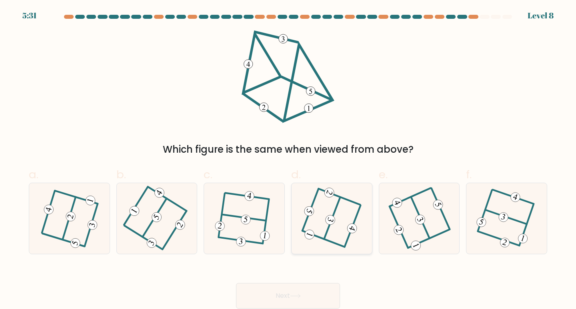
click at [329, 228] on 307 at bounding box center [332, 219] width 16 height 42
click at [288, 160] on input "d." at bounding box center [288, 157] width 0 height 5
radio input "true"
click at [305, 292] on button "Next" at bounding box center [288, 296] width 104 height 26
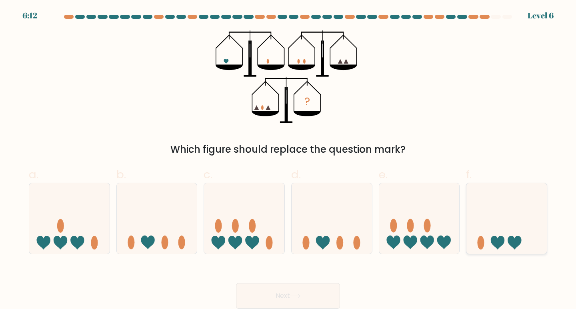
click at [483, 237] on ellipse at bounding box center [480, 243] width 7 height 14
click at [288, 160] on input "f." at bounding box center [288, 157] width 0 height 5
radio input "true"
click at [302, 293] on button "Next" at bounding box center [288, 296] width 104 height 26
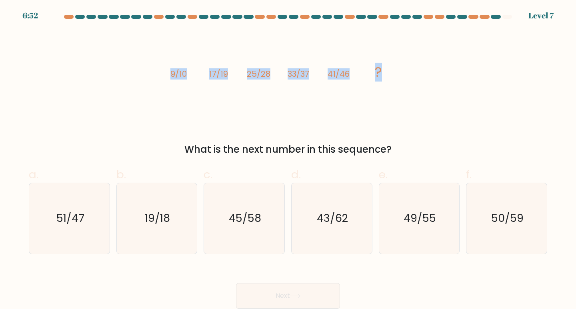
drag, startPoint x: 165, startPoint y: 74, endPoint x: 380, endPoint y: 73, distance: 214.7
click at [380, 73] on div "image/svg+xml 9/10 17/19 25/28 33/37 41/46 ? What is the next number in this se…" at bounding box center [288, 93] width 528 height 126
click at [149, 40] on div "image/svg+xml 9/10 17/19 25/28 33/37 41/46 ? What is the next number in this se…" at bounding box center [288, 93] width 528 height 126
click at [412, 218] on text "49/55" at bounding box center [419, 218] width 32 height 15
click at [288, 160] on input "e. 49/55" at bounding box center [288, 157] width 0 height 5
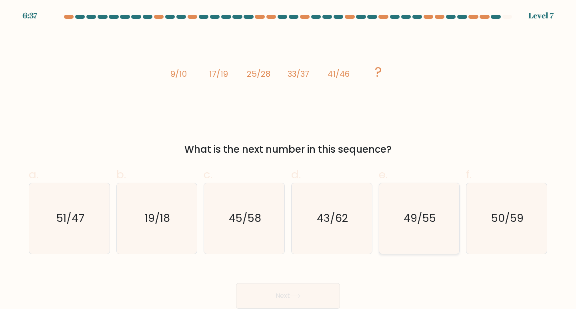
radio input "true"
click at [296, 290] on button "Next" at bounding box center [288, 296] width 104 height 26
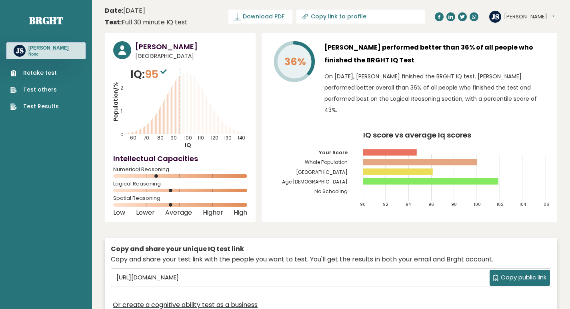
click at [288, 154] on icon "IQ score vs average Iq scores 90 92 94 96 98 100 102 104 106 Your Score Whole P…" at bounding box center [409, 173] width 279 height 82
click at [251, 122] on div "[PERSON_NAME] [GEOGRAPHIC_DATA] IQ: 95 Population/% IQ 0 1 2 60 70 80 90 100 11…" at bounding box center [180, 127] width 151 height 189
click at [280, 132] on icon "IQ score vs average Iq scores 90 92 94 96 98 100 102 104 106 Your Score Whole P…" at bounding box center [409, 173] width 279 height 82
click at [243, 29] on header "Date: [DATE] Test: Full 30 minute IQ test Download PDF Downloading... Downloadi…" at bounding box center [331, 16] width 452 height 25
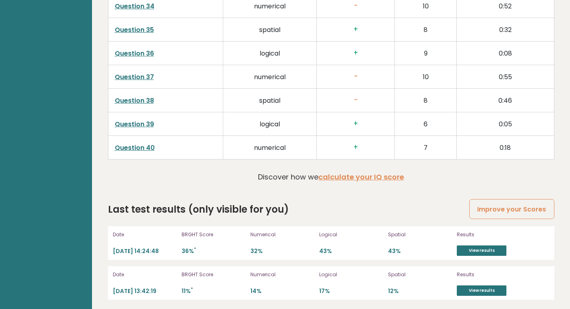
scroll to position [2052, 0]
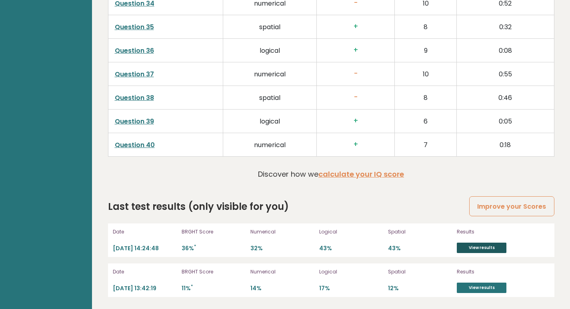
click at [465, 248] on link "View results" at bounding box center [482, 248] width 50 height 10
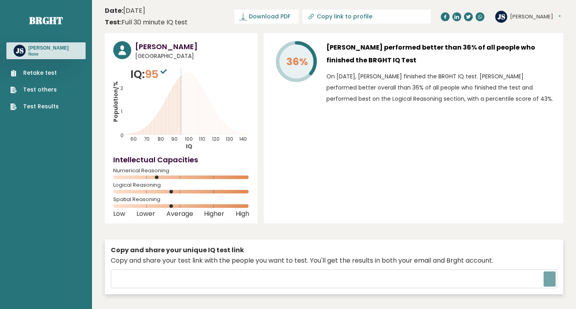
type input "[URL][DOMAIN_NAME]"
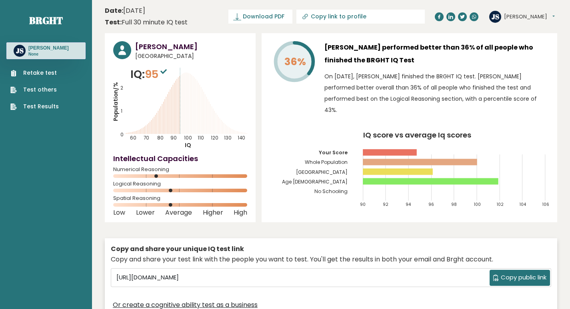
click at [526, 16] on button "[PERSON_NAME]" at bounding box center [529, 17] width 51 height 8
click at [145, 58] on span "[GEOGRAPHIC_DATA]" at bounding box center [191, 56] width 112 height 8
click at [124, 92] on icon "Population/% IQ 0 1 2 60 70 80 90 100 110 120 130 140" at bounding box center [180, 107] width 134 height 83
click at [138, 72] on p "IQ: 95" at bounding box center [149, 74] width 38 height 16
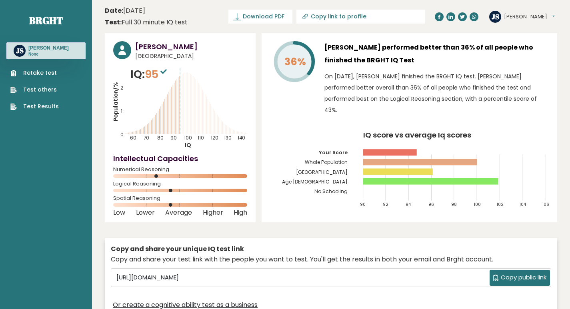
click at [154, 77] on span "95" at bounding box center [157, 74] width 24 height 15
click at [164, 131] on icon "Population/% IQ 0 1 2 60 70 80 90 100 110 120 130 140" at bounding box center [180, 107] width 134 height 83
click at [141, 176] on rect at bounding box center [180, 176] width 134 height 4
click at [50, 51] on h3 "[PERSON_NAME]" at bounding box center [48, 48] width 40 height 6
click at [121, 26] on div "Test: Full 30 minute IQ test" at bounding box center [146, 23] width 83 height 10
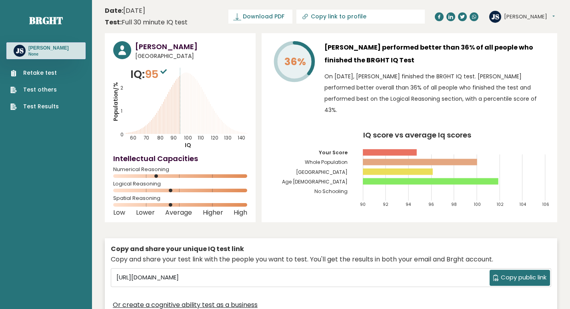
click at [112, 9] on b "Date:" at bounding box center [114, 10] width 18 height 9
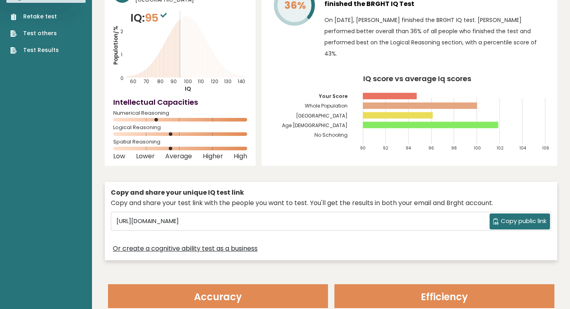
scroll to position [200, 0]
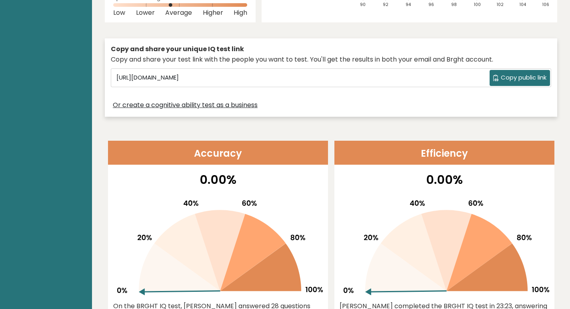
click at [416, 154] on header "Efficiency" at bounding box center [444, 153] width 220 height 24
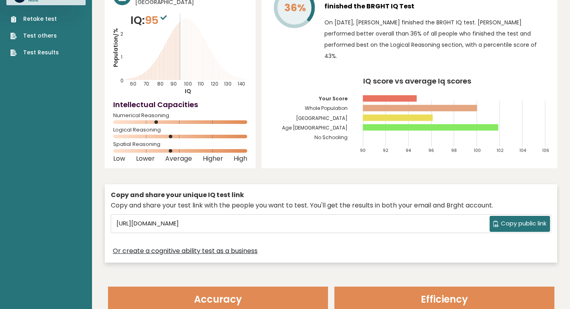
scroll to position [0, 0]
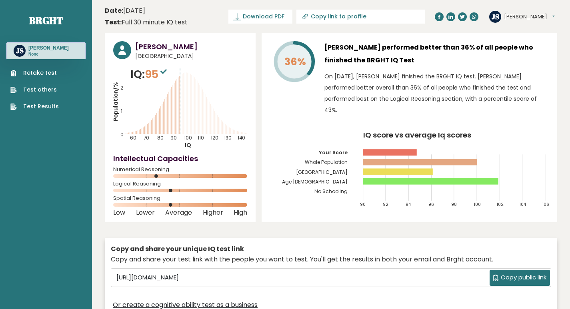
click at [528, 16] on div "[PERSON_NAME][GEOGRAPHIC_DATA] Dashboard Profile Settings Logout" at bounding box center [523, 17] width 68 height 16
click at [523, 14] on button "[PERSON_NAME]" at bounding box center [529, 17] width 51 height 8
click at [517, 40] on link "Profile" at bounding box center [524, 40] width 41 height 11
click at [158, 56] on span "[GEOGRAPHIC_DATA]" at bounding box center [191, 56] width 112 height 8
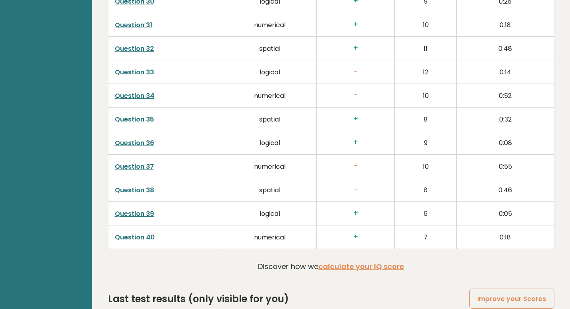
scroll to position [2052, 0]
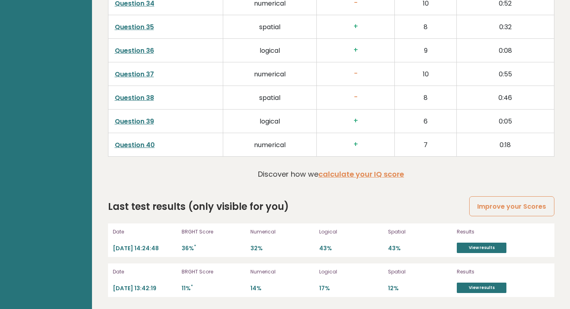
click at [384, 210] on div "Last test results (only visible for you) Improve your Scores" at bounding box center [331, 207] width 446 height 14
click at [468, 231] on p "Results" at bounding box center [499, 231] width 84 height 7
click at [497, 234] on p "Results" at bounding box center [499, 231] width 84 height 7
click at [524, 235] on p "Results" at bounding box center [499, 231] width 84 height 7
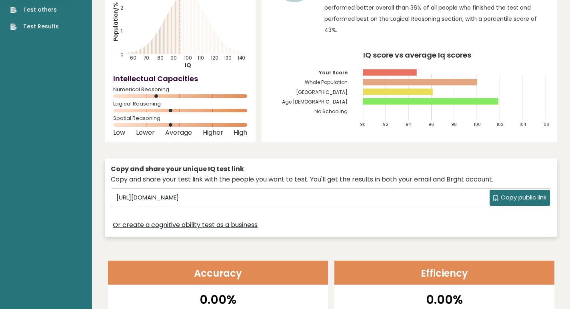
scroll to position [0, 0]
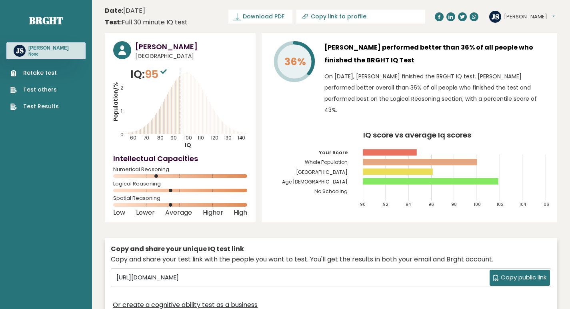
click at [221, 76] on icon "Population/% IQ 0 1 2 60 70 80 90 100 110 120 130 140" at bounding box center [180, 107] width 134 height 83
click at [143, 76] on p "IQ: 95" at bounding box center [149, 74] width 38 height 16
click at [121, 92] on icon "Population/% IQ 0 1 2 60 70 80 90 100 110 120 130 140" at bounding box center [180, 107] width 134 height 83
click at [286, 68] on tspan "36%" at bounding box center [295, 62] width 22 height 14
click at [151, 85] on icon "Population/% IQ 0 1 2 60 70 80 90 100 110 120 130 140" at bounding box center [180, 107] width 134 height 83
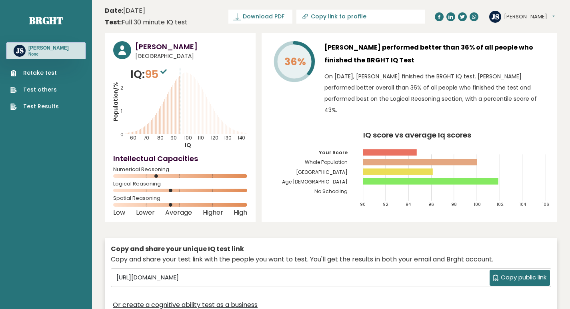
click at [122, 87] on tspan "2" at bounding box center [121, 88] width 3 height 6
click at [112, 107] on div "[PERSON_NAME] [GEOGRAPHIC_DATA] IQ: 95 Population/% IQ 0 1 2 60 70 80 90 100 11…" at bounding box center [180, 127] width 151 height 189
click at [178, 163] on h4 "Intellectual Capacities" at bounding box center [180, 158] width 134 height 11
click at [232, 143] on icon "Population/% IQ 0 1 2 60 70 80 90 100 110 120 130 140" at bounding box center [180, 107] width 134 height 83
drag, startPoint x: 290, startPoint y: 174, endPoint x: 279, endPoint y: 184, distance: 14.7
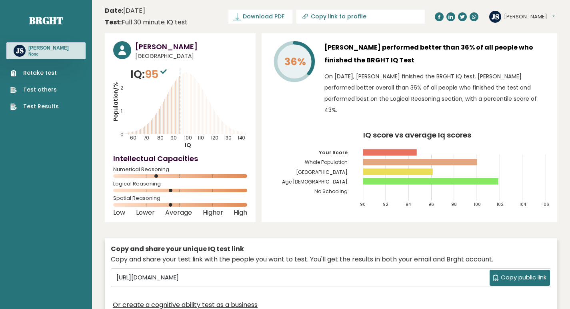
click at [288, 176] on icon "IQ score vs average Iq scores 90 92 94 96 98 100 102 104 106 Your Score Whole P…" at bounding box center [409, 173] width 279 height 82
drag, startPoint x: 249, startPoint y: 205, endPoint x: 201, endPoint y: 217, distance: 49.8
click at [248, 205] on div "[PERSON_NAME] [GEOGRAPHIC_DATA] IQ: 95 Population/% IQ 0 1 2 60 70 80 90 100 11…" at bounding box center [180, 127] width 151 height 189
drag, startPoint x: 182, startPoint y: 218, endPoint x: 171, endPoint y: 218, distance: 10.8
click at [172, 218] on div "[PERSON_NAME] [GEOGRAPHIC_DATA] IQ: 95 Population/% IQ 0 1 2 60 70 80 90 100 11…" at bounding box center [180, 127] width 151 height 189
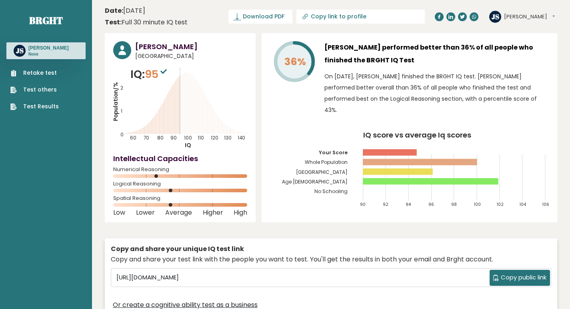
click at [181, 258] on div "Copy and share your test link with the people you want to test. You'll get the …" at bounding box center [331, 260] width 440 height 10
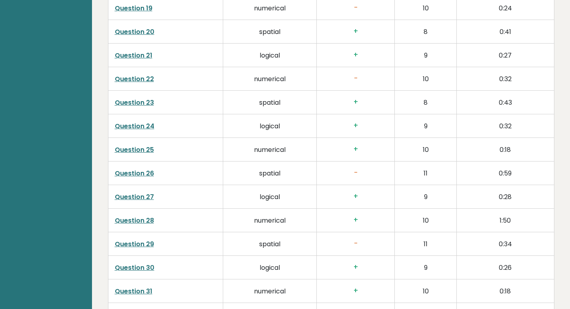
scroll to position [2052, 0]
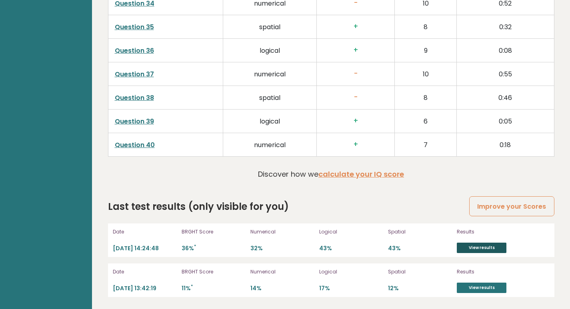
click at [460, 247] on link "View results" at bounding box center [482, 248] width 50 height 10
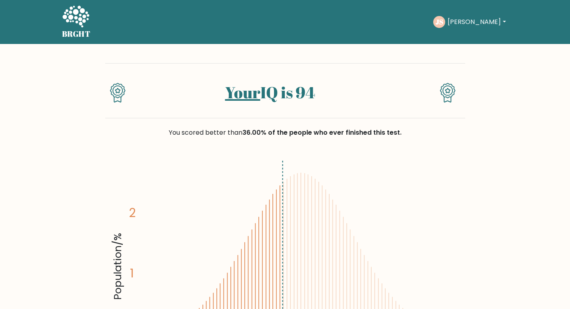
click at [256, 138] on div "You scored better than 36.00% of the people who ever finished this test." at bounding box center [285, 137] width 360 height 38
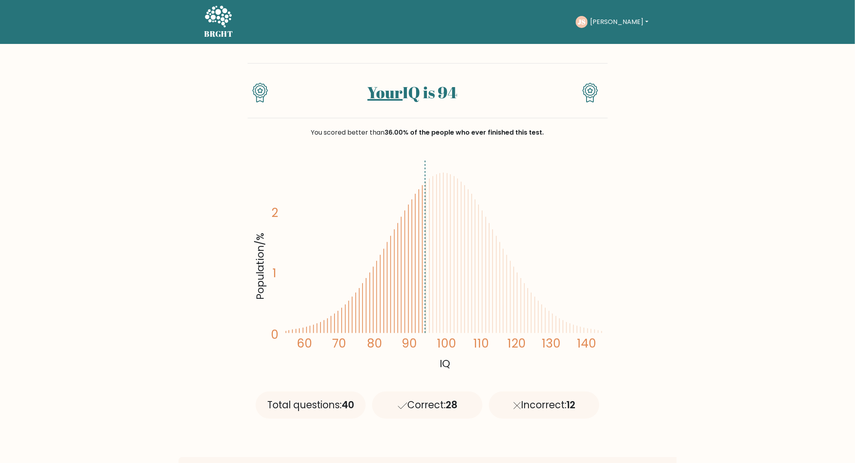
drag, startPoint x: 363, startPoint y: 407, endPoint x: 347, endPoint y: 408, distance: 16.4
click at [347, 309] on div "Total questions: 40" at bounding box center [311, 405] width 110 height 27
click at [362, 309] on div "Total questions: 40" at bounding box center [311, 405] width 110 height 27
